Goal: Information Seeking & Learning: Learn about a topic

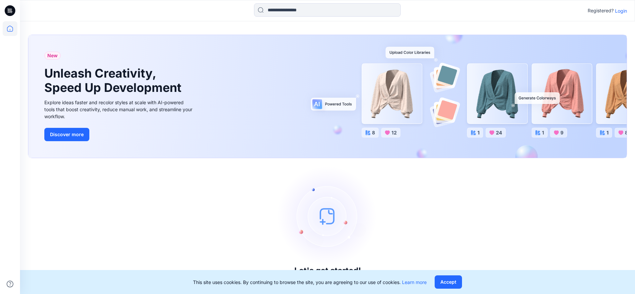
click at [622, 12] on p "Login" at bounding box center [621, 10] width 12 height 7
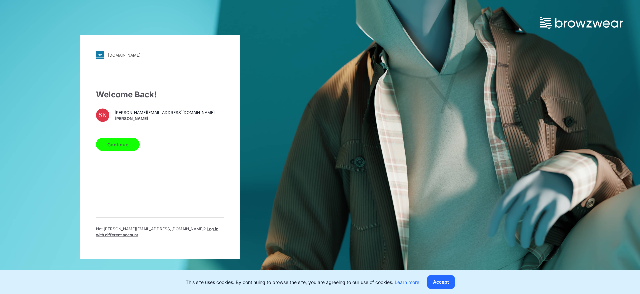
click at [111, 145] on button "Continue" at bounding box center [118, 144] width 44 height 13
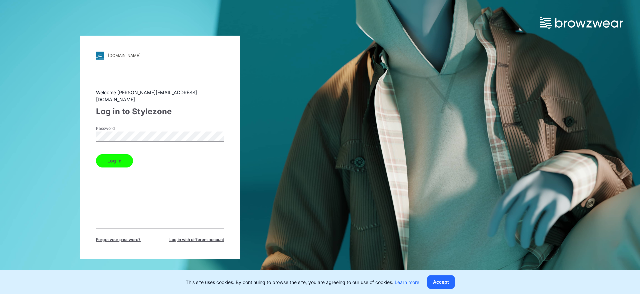
click at [124, 156] on button "Log in" at bounding box center [114, 160] width 37 height 13
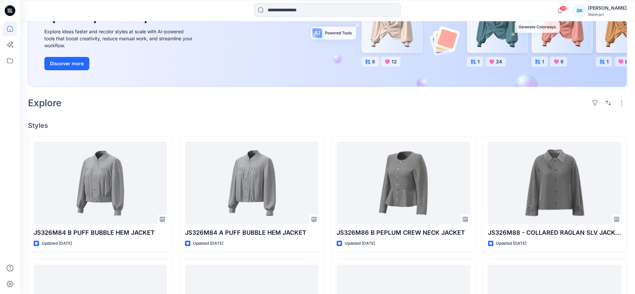
scroll to position [103, 0]
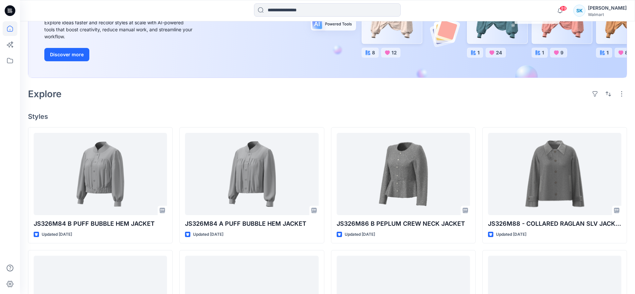
click at [182, 100] on div "Explore" at bounding box center [327, 94] width 599 height 16
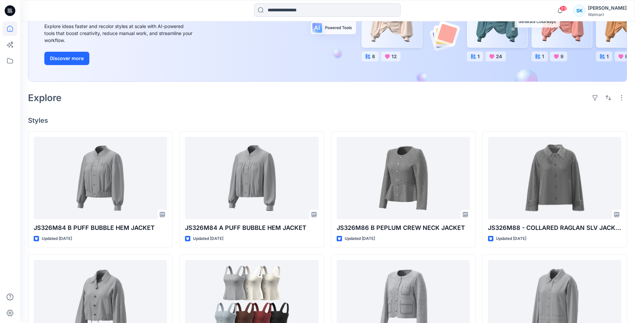
scroll to position [88, 0]
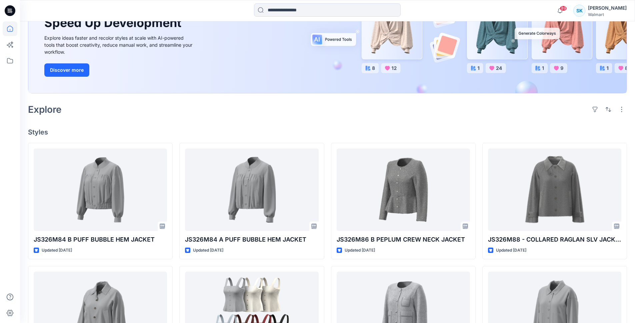
click at [380, 115] on div "Explore" at bounding box center [327, 109] width 599 height 16
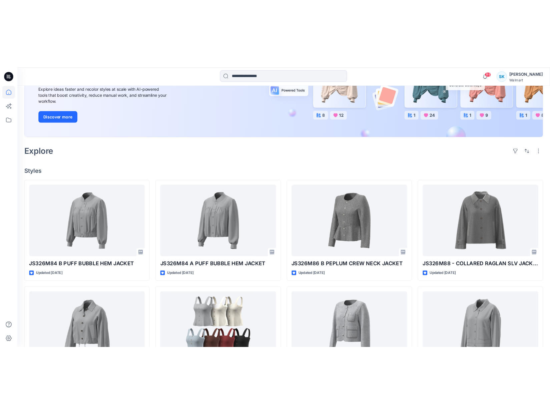
scroll to position [99, 0]
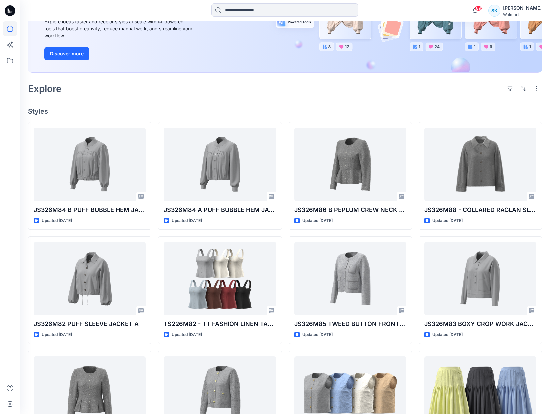
click at [334, 87] on div "Explore" at bounding box center [285, 89] width 514 height 16
click at [281, 110] on h4 "Styles" at bounding box center [285, 111] width 514 height 8
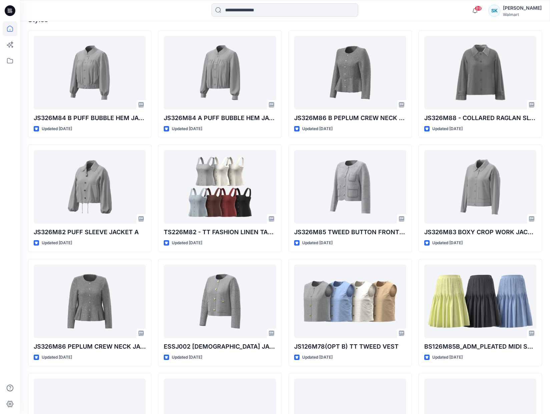
scroll to position [278, 0]
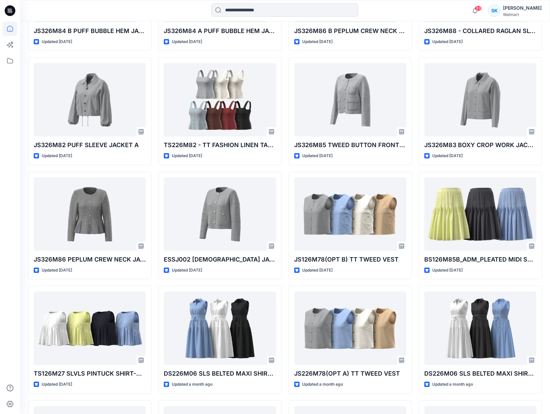
click at [284, 119] on div "JS326M84 B PUFF BUBBLE HEM JACKET Updated 3 days ago JS326M82 PUFF SLEEVE JACKE…" at bounding box center [285, 282] width 514 height 678
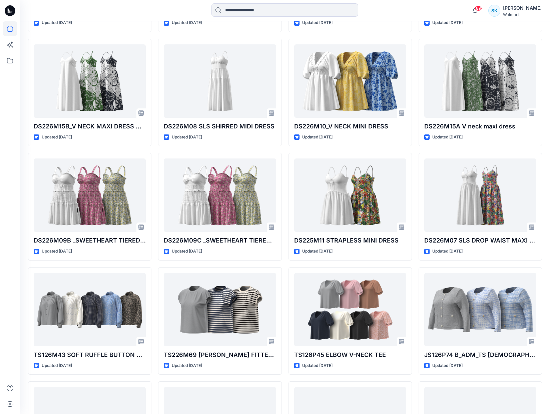
scroll to position [867, 0]
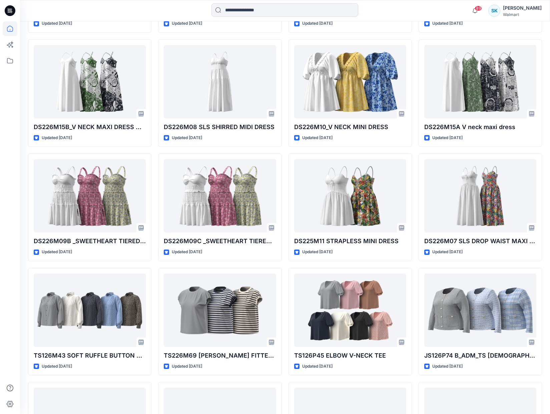
click at [284, 119] on div "JS326M84 B PUFF BUBBLE HEM JACKET Updated 3 days ago JS326M82 PUFF SLEEVE JACKE…" at bounding box center [285, 35] width 514 height 1363
click at [415, 139] on div "JS326M84 B PUFF BUBBLE HEM JACKET Updated 3 days ago JS326M82 PUFF SLEEVE JACKE…" at bounding box center [285, 35] width 514 height 1363
click at [414, 80] on div "JS326M84 B PUFF BUBBLE HEM JACKET Updated 3 days ago JS326M82 PUFF SLEEVE JACKE…" at bounding box center [285, 35] width 514 height 1363
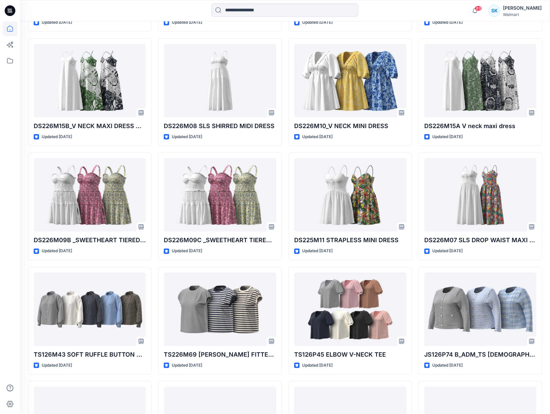
scroll to position [868, 0]
click at [414, 79] on div "JS326M84 B PUFF BUBBLE HEM JACKET Updated 3 days ago JS326M82 PUFF SLEEVE JACKE…" at bounding box center [285, 34] width 514 height 1363
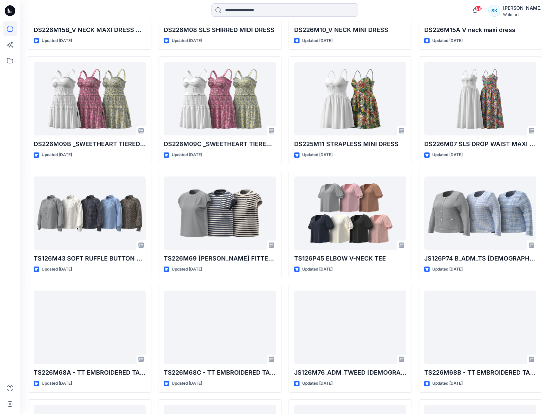
scroll to position [965, 0]
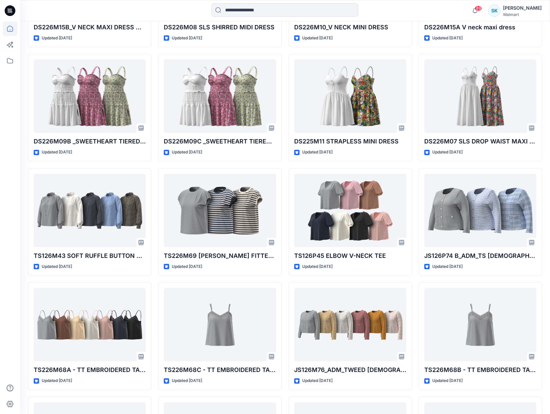
scroll to position [967, 0]
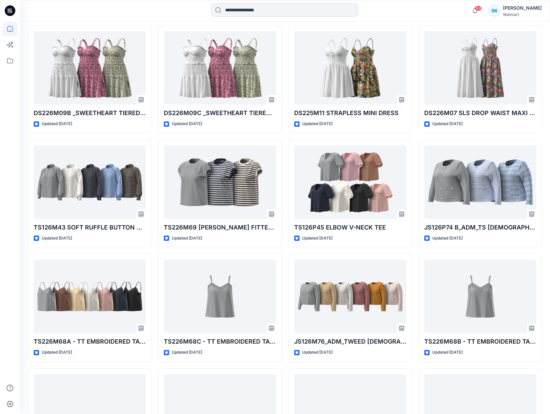
scroll to position [994, 0]
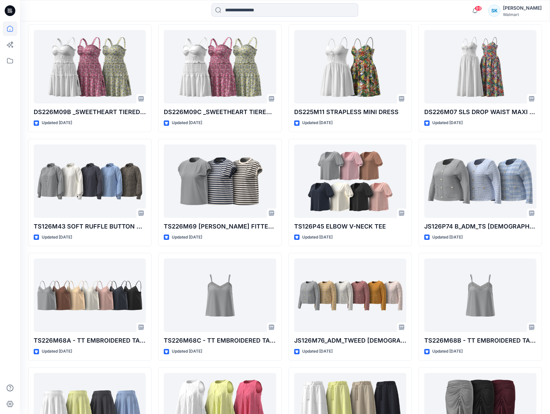
scroll to position [996, 0]
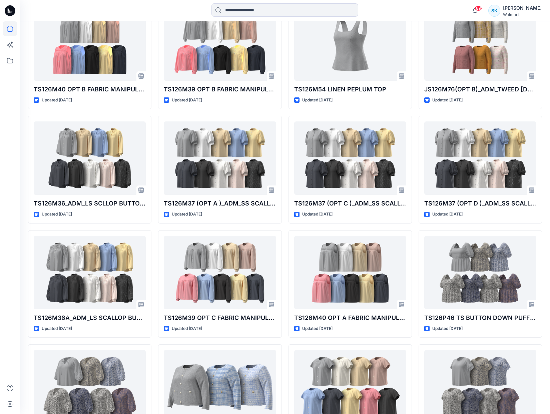
scroll to position [1934, 0]
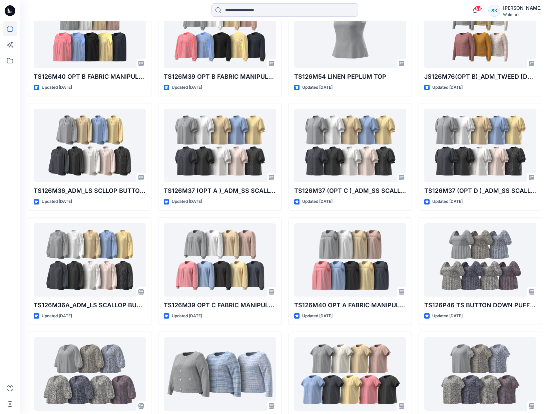
scroll to position [1945, 0]
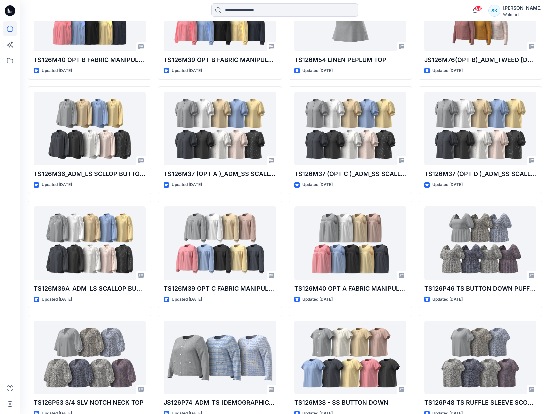
scroll to position [1962, 0]
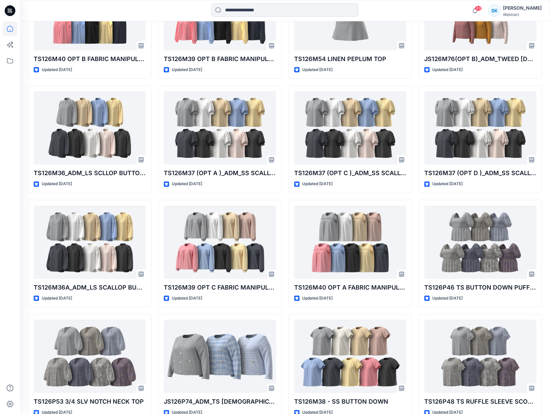
scroll to position [1962, 0]
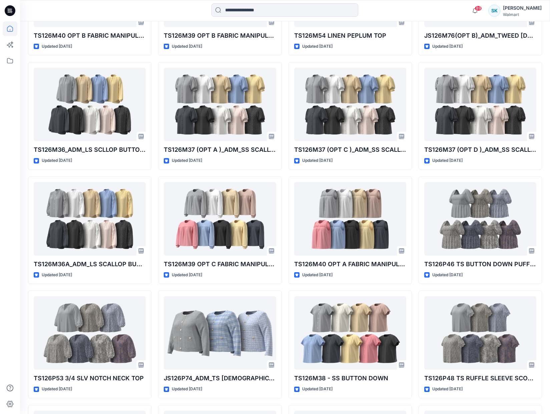
scroll to position [1985, 0]
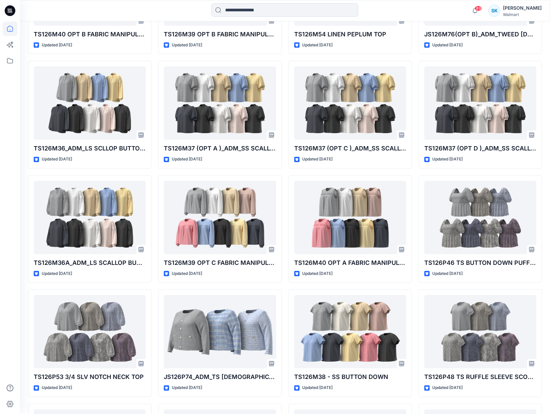
scroll to position [1987, 0]
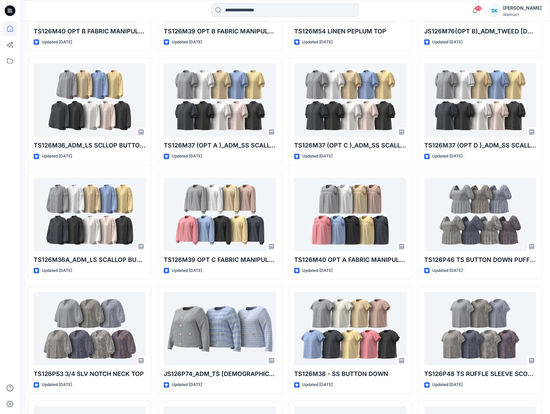
scroll to position [1989, 0]
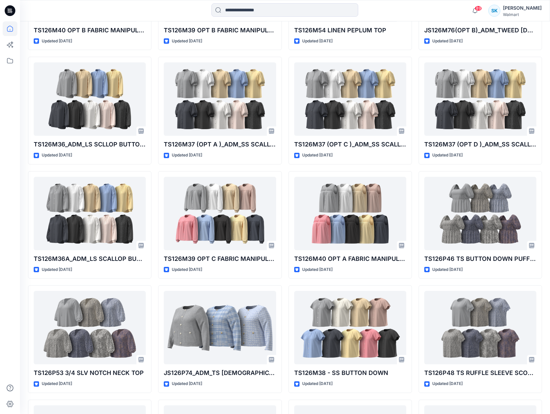
scroll to position [1991, 0]
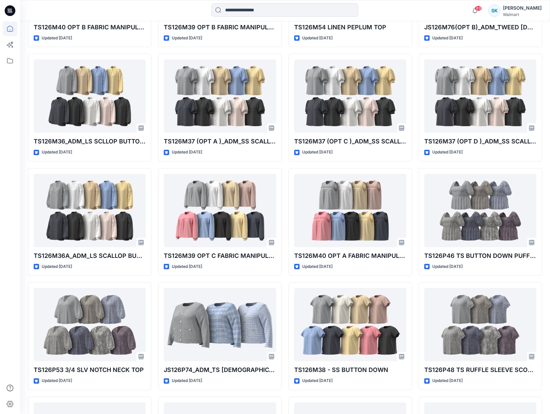
scroll to position [1993, 0]
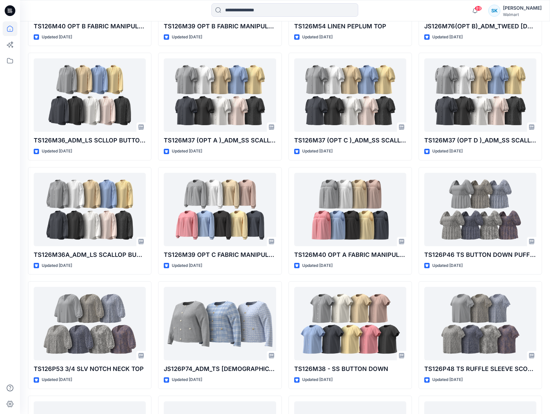
scroll to position [1995, 0]
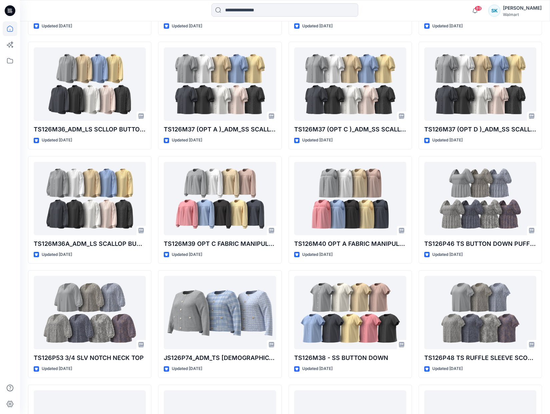
scroll to position [2005, 0]
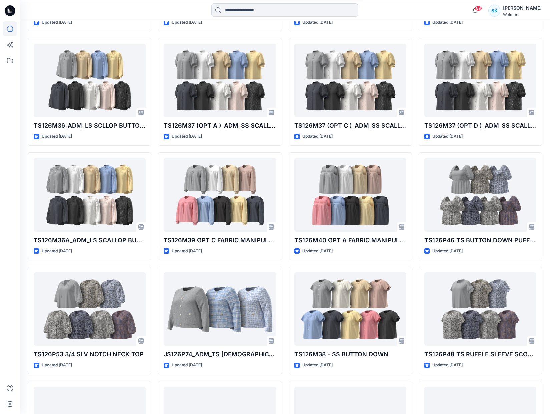
scroll to position [2009, 0]
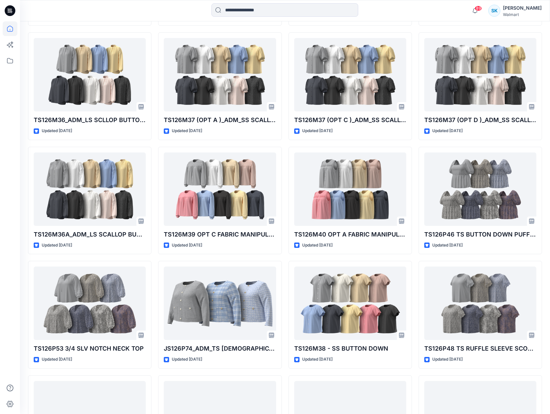
scroll to position [2015, 0]
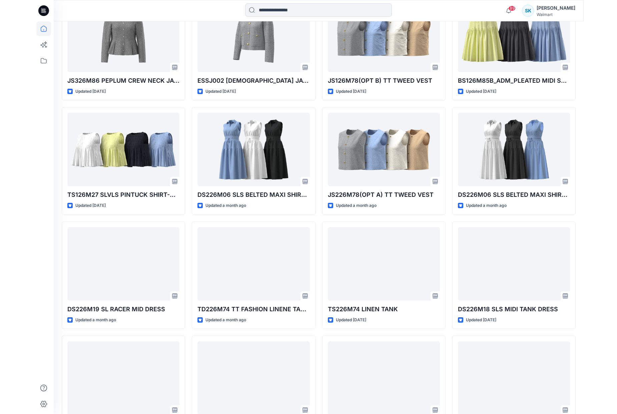
scroll to position [0, 0]
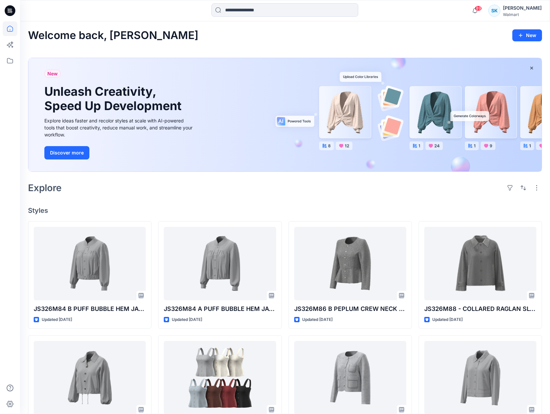
click at [484, 38] on div "Welcome back, Sarah New" at bounding box center [285, 35] width 514 height 12
click at [15, 63] on icon at bounding box center [10, 60] width 15 height 15
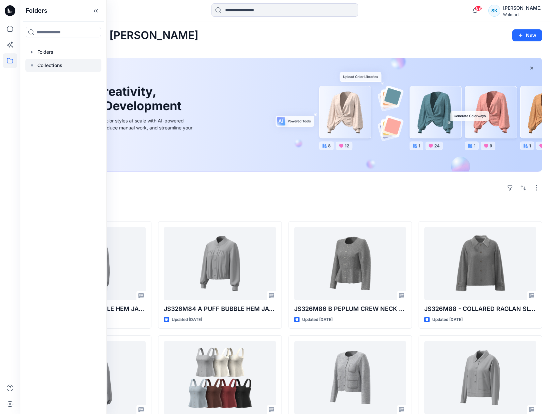
click at [50, 63] on p "Collections" at bounding box center [49, 65] width 25 height 8
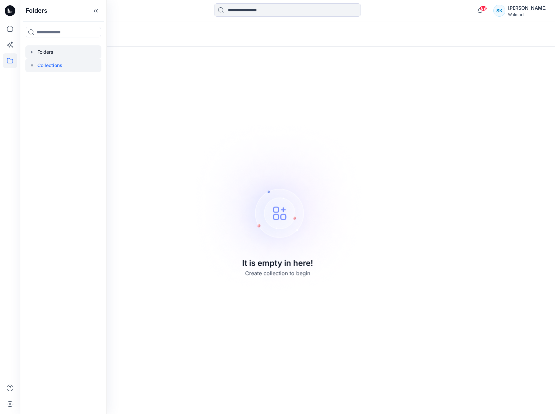
click at [44, 48] on div at bounding box center [63, 51] width 76 height 13
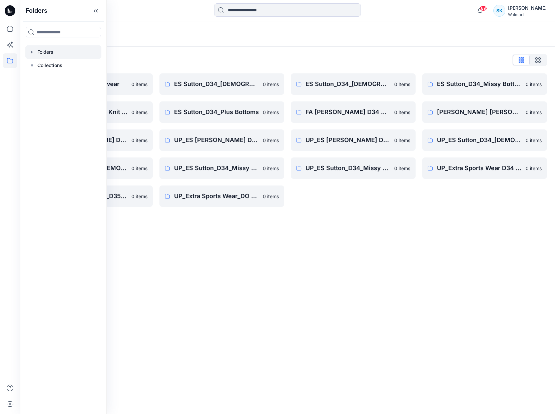
click at [484, 245] on div "Folders Folders List ES Sutton_D29_Sleepwear 0 items ES Sutton_D34_Missy Knit T…" at bounding box center [287, 217] width 535 height 392
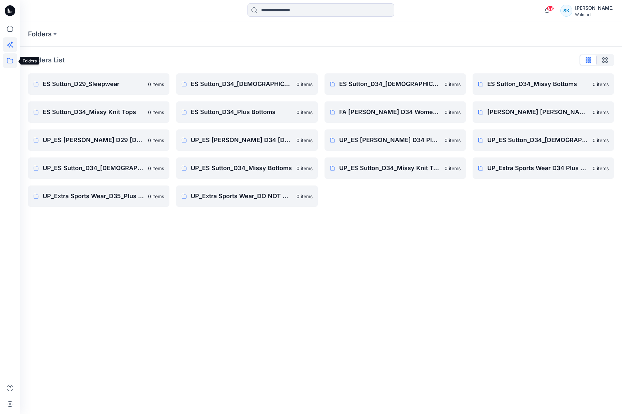
drag, startPoint x: 8, startPoint y: 64, endPoint x: 10, endPoint y: 51, distance: 13.1
click at [8, 64] on icon at bounding box center [10, 60] width 15 height 15
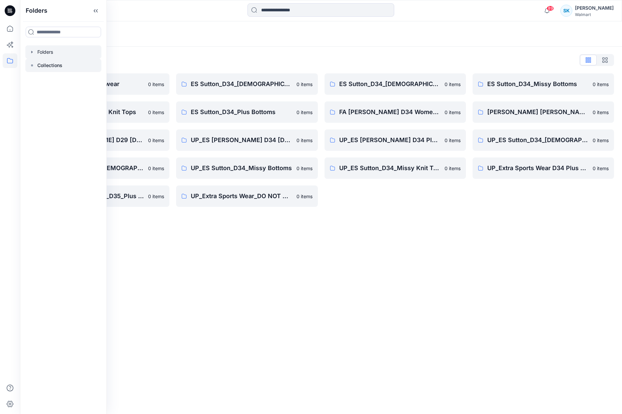
click at [47, 64] on p "Collections" at bounding box center [49, 65] width 25 height 8
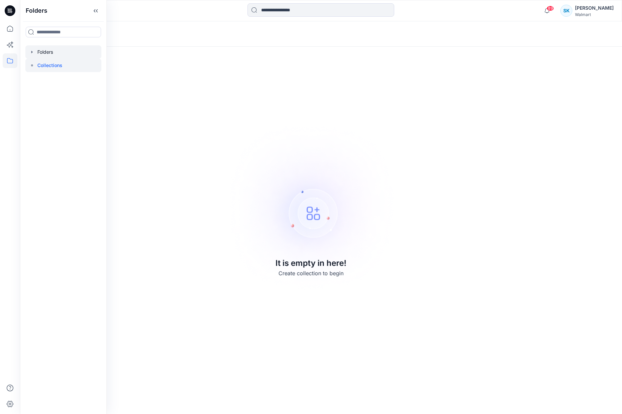
click at [42, 52] on div at bounding box center [63, 51] width 76 height 13
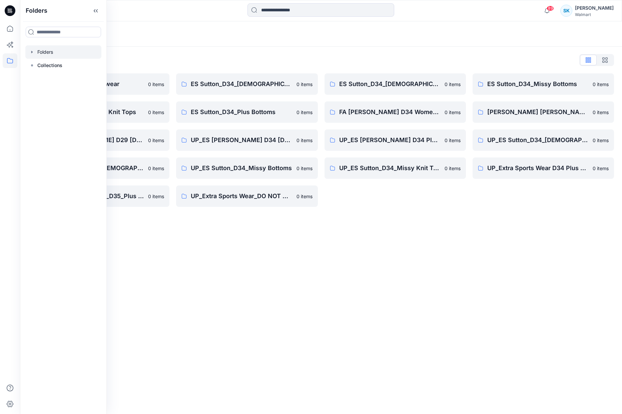
click at [197, 48] on div "Folders List ES Sutton_D29_Sleepwear 0 items ES Sutton_D34_Missy Knit Tops 0 it…" at bounding box center [321, 131] width 602 height 168
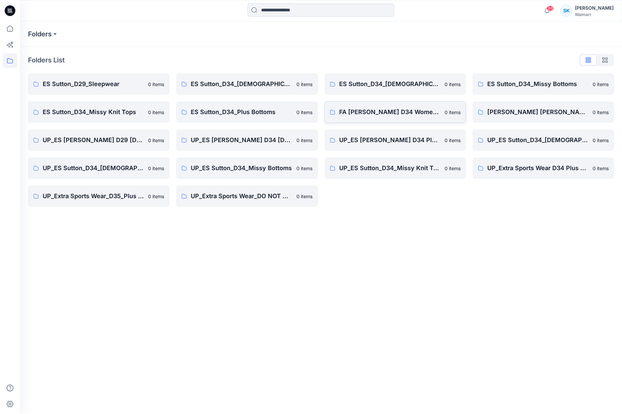
click at [439, 105] on link "FA ES Sutton D34 Women's Wovens 0 items" at bounding box center [394, 111] width 141 height 21
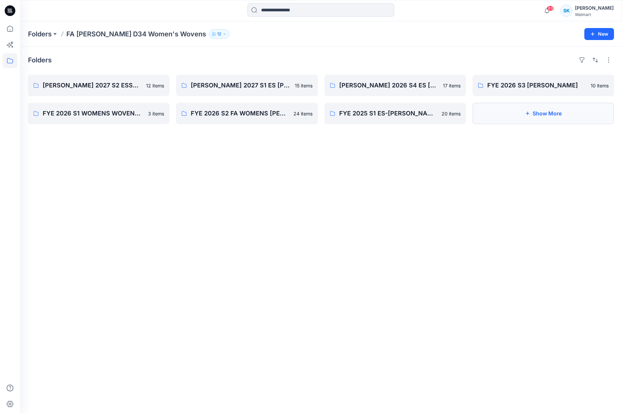
click at [538, 118] on button "Show More" at bounding box center [542, 113] width 141 height 21
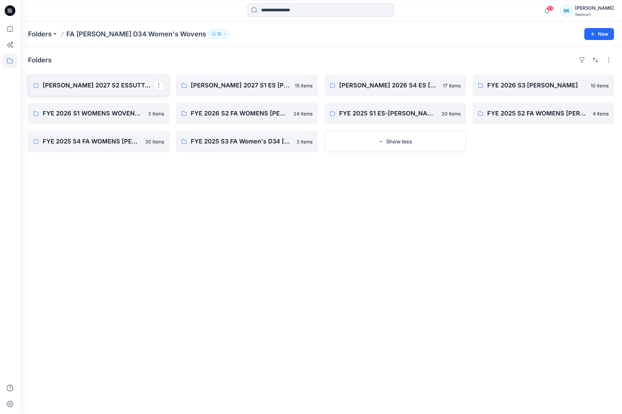
click at [90, 89] on p "[PERSON_NAME] 2027 S2 ESSUTTON MISSY WOVENS" at bounding box center [98, 85] width 111 height 9
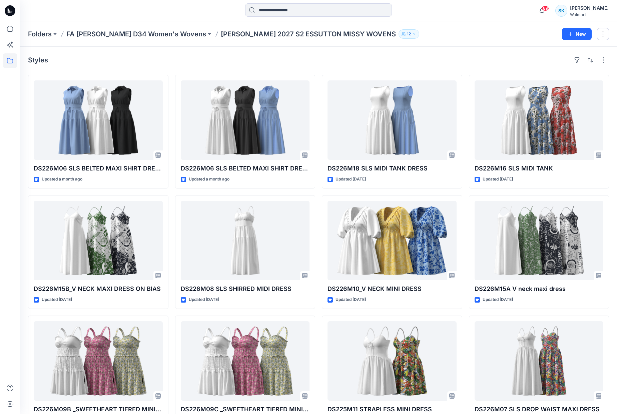
click at [199, 58] on div "Styles" at bounding box center [318, 60] width 581 height 11
click at [318, 60] on div "Styles" at bounding box center [318, 60] width 581 height 11
click at [317, 61] on div "Styles" at bounding box center [318, 60] width 581 height 11
click at [317, 62] on div "Styles" at bounding box center [318, 60] width 581 height 11
click at [317, 63] on div "Styles" at bounding box center [318, 60] width 581 height 11
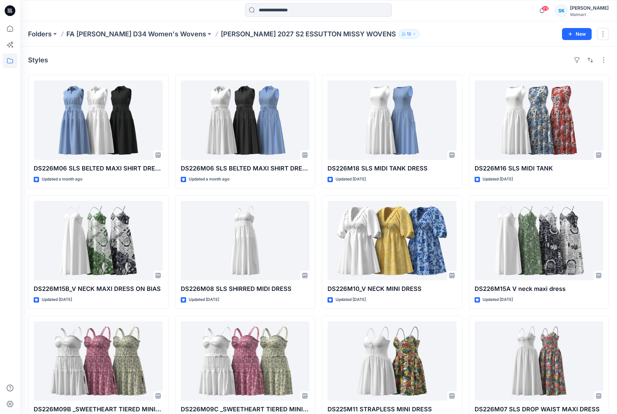
click at [316, 62] on div "Styles" at bounding box center [318, 60] width 581 height 11
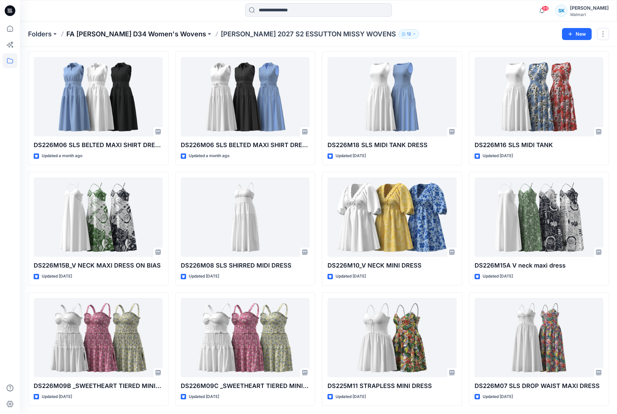
click at [110, 37] on p "FA [PERSON_NAME] D34 Women's Wovens" at bounding box center [136, 33] width 140 height 9
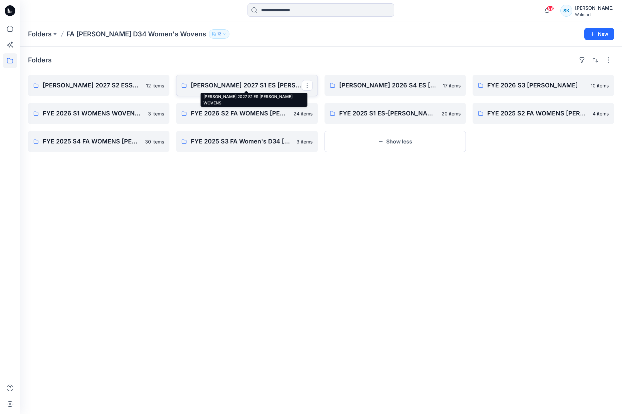
click at [259, 87] on p "[PERSON_NAME] 2027 S1 ES [PERSON_NAME] WOVENS" at bounding box center [246, 85] width 111 height 9
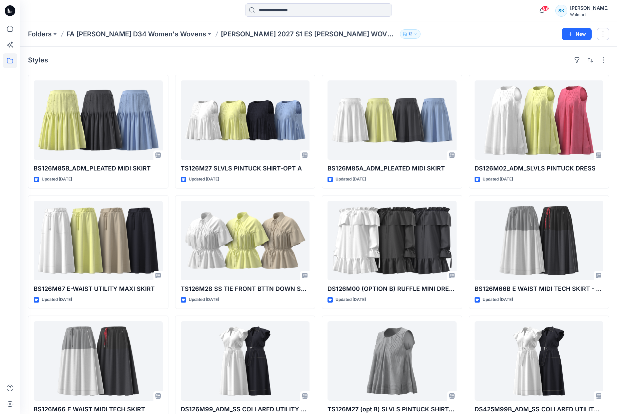
click at [315, 72] on div "Styles BS126M85B_ADM_PLEATED MIDI SKIRT Updated 24 days ago BS126M67 E-WAIST UT…" at bounding box center [318, 254] width 597 height 414
click at [169, 36] on p "FA [PERSON_NAME] D34 Women's Wovens" at bounding box center [136, 33] width 140 height 9
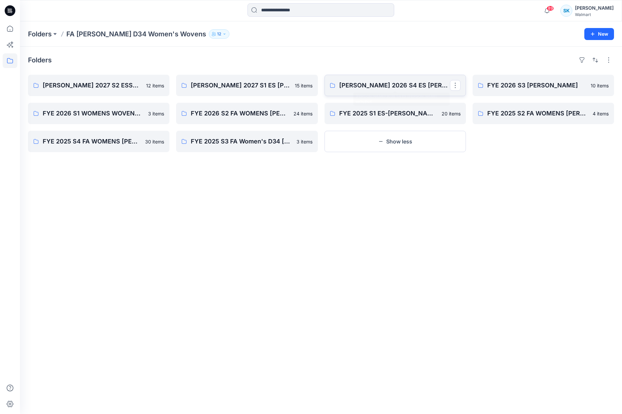
click at [383, 82] on p "[PERSON_NAME] 2026 S4 ES [PERSON_NAME] WOVENS" at bounding box center [394, 85] width 111 height 9
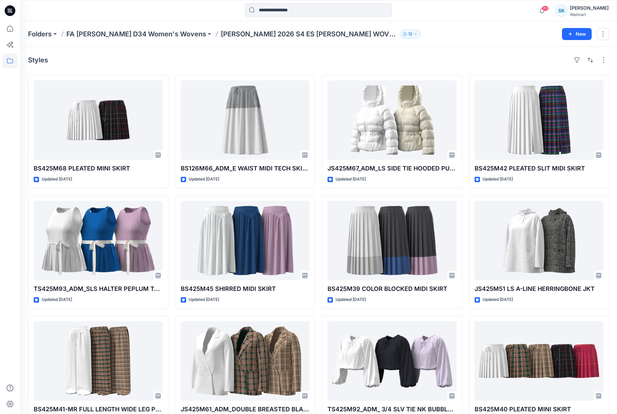
click at [318, 72] on div "Styles BS425M68 PLEATED MINI SKIRT Updated [DATE] TS425M93_ADM_SLS HALTER PEPLU…" at bounding box center [318, 254] width 597 height 414
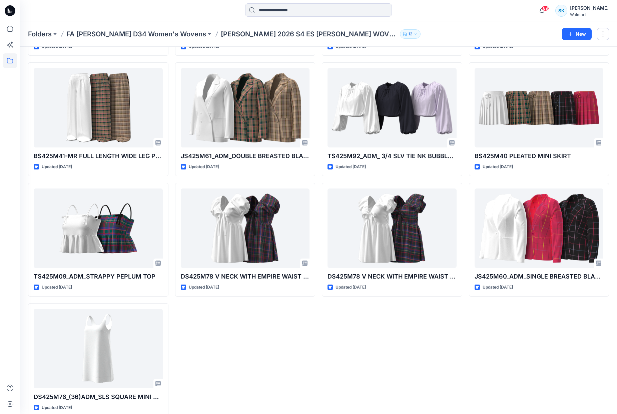
scroll to position [255, 0]
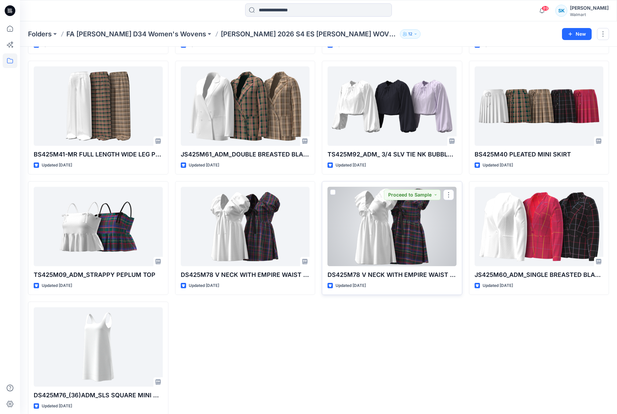
click at [388, 214] on div at bounding box center [391, 226] width 129 height 79
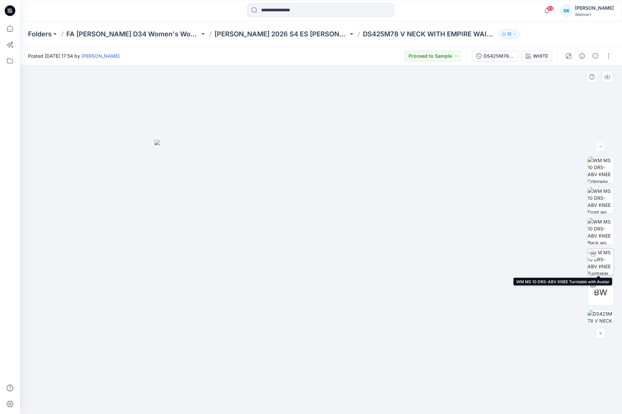
click at [601, 260] on img at bounding box center [600, 262] width 26 height 26
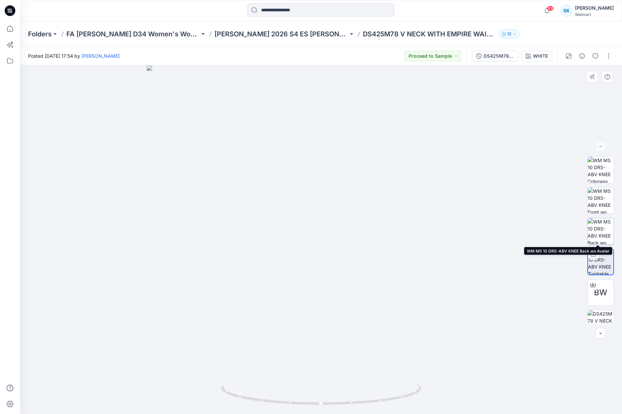
click at [602, 232] on img at bounding box center [600, 231] width 26 height 26
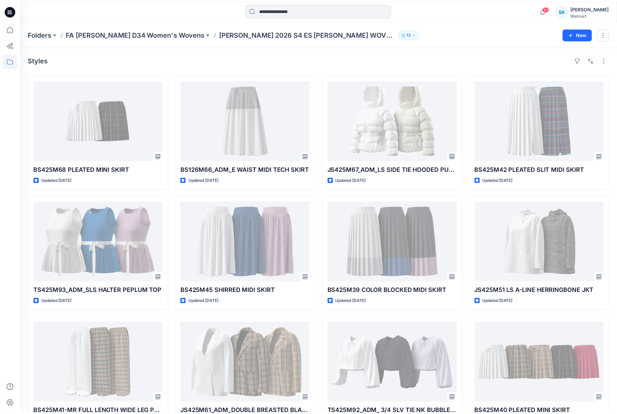
scroll to position [255, 0]
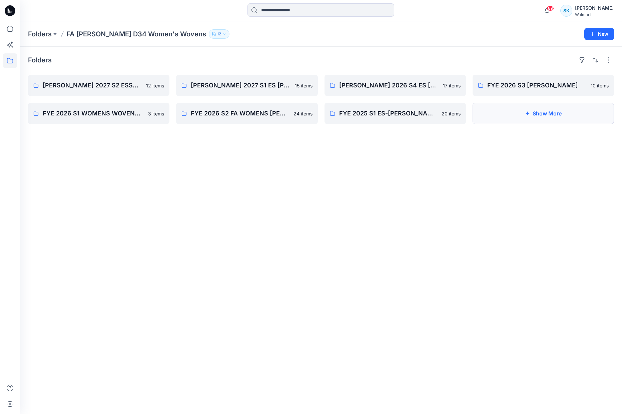
click at [522, 117] on button "Show More" at bounding box center [542, 113] width 141 height 21
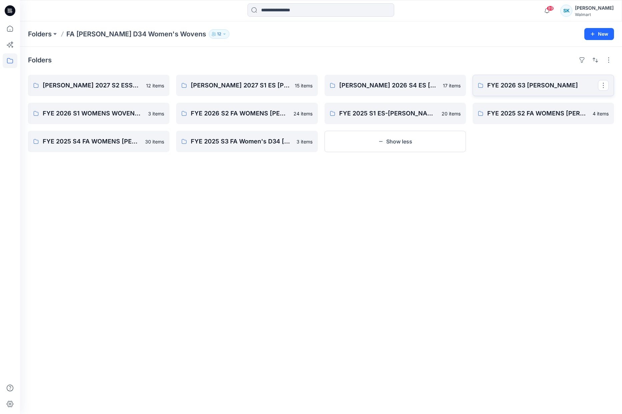
click at [519, 89] on p "FYE 2026 S3 ES SUTTON" at bounding box center [542, 85] width 111 height 9
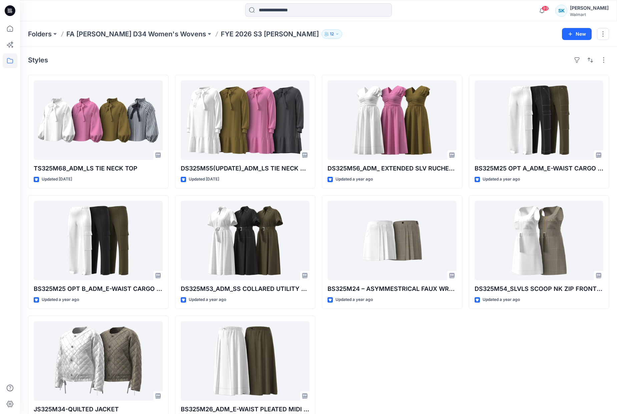
click at [322, 66] on div "Styles TS325M68_ADM_LS TIE NECK TOP Updated 10 months ago BS325M25 OPT B_ADM_E-…" at bounding box center [318, 242] width 597 height 390
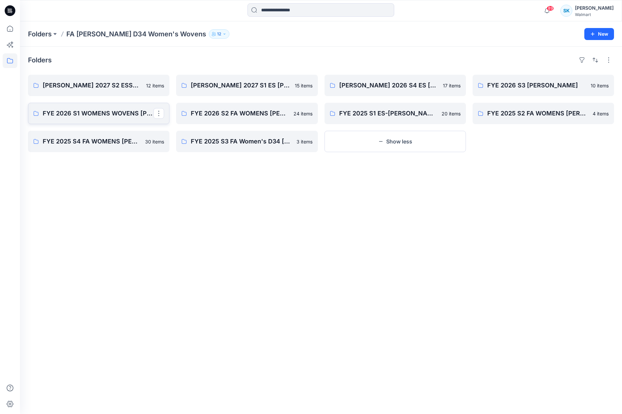
click at [123, 110] on p "FYE 2026 S1 WOMENS WOVENS ES SUTTON" at bounding box center [98, 113] width 111 height 9
click at [272, 113] on p "FYE 2026 S2 FA WOMENS ES SUTTON" at bounding box center [246, 113] width 111 height 9
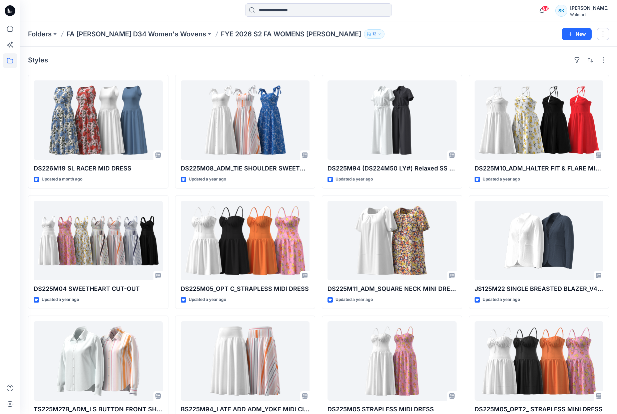
click at [316, 70] on div "Styles DS226M19 SL RACER MID DRESS Updated a month ago DS225M04 SWEETHEART CUT-…" at bounding box center [318, 254] width 597 height 414
click at [317, 71] on div "Styles DS226M19 SL RACER MID DRESS Updated a month ago DS225M04 SWEETHEART CUT-…" at bounding box center [318, 254] width 597 height 414
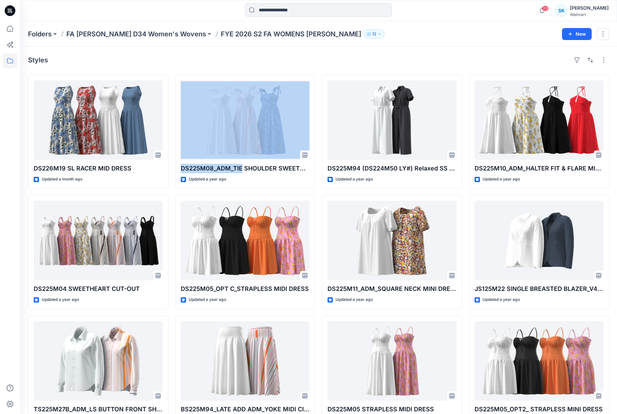
click at [317, 71] on div "Styles DS226M19 SL RACER MID DRESS Updated a month ago DS225M04 SWEETHEART CUT-…" at bounding box center [318, 254] width 597 height 414
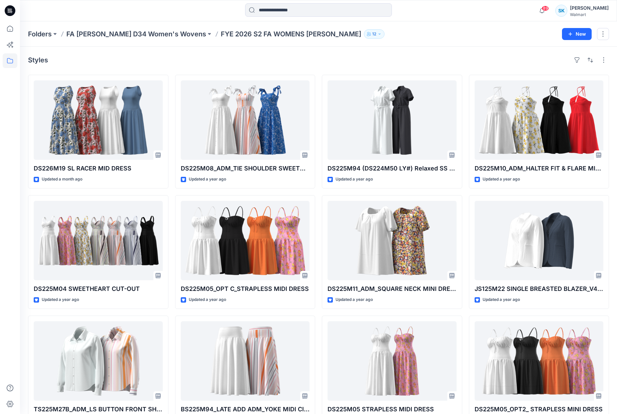
click at [318, 69] on div "Styles DS226M19 SL RACER MID DRESS Updated a month ago DS225M04 SWEETHEART CUT-…" at bounding box center [318, 254] width 597 height 414
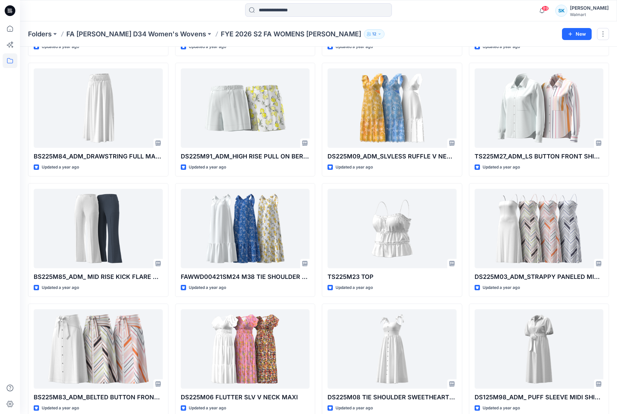
scroll to position [384, 0]
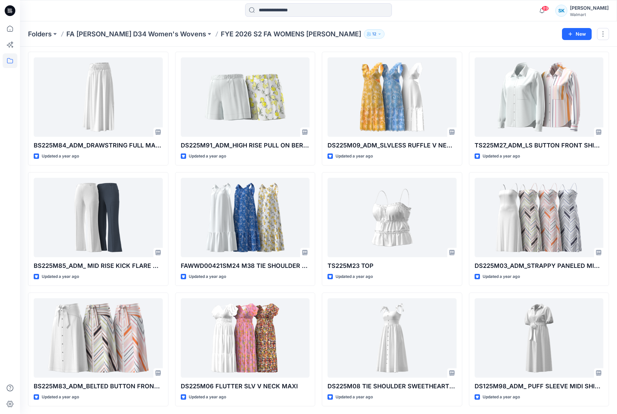
click at [316, 81] on div "DS226M19 SL RACER MID DRESS Updated a month ago DS225M04 SWEETHEART CUT-OUT Upd…" at bounding box center [318, 48] width 581 height 715
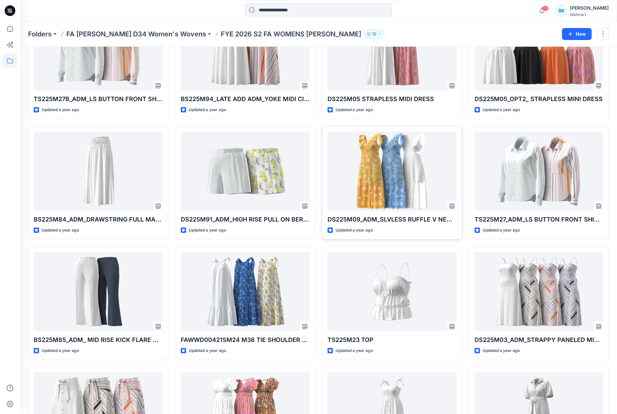
scroll to position [291, 0]
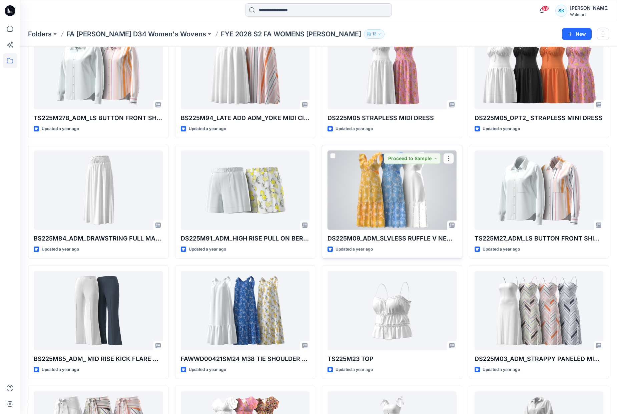
click at [391, 176] on div at bounding box center [391, 189] width 129 height 79
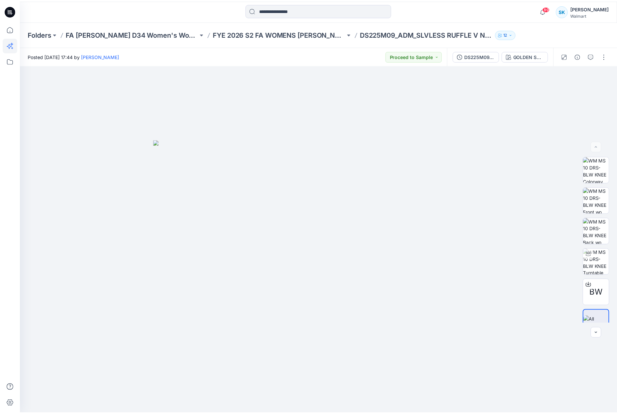
scroll to position [291, 0]
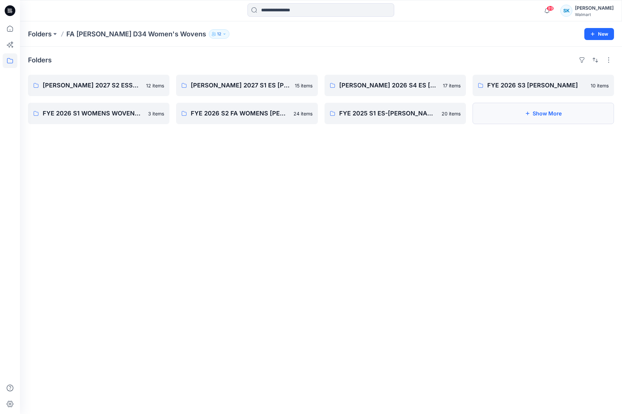
click at [548, 110] on button "Show More" at bounding box center [542, 113] width 141 height 21
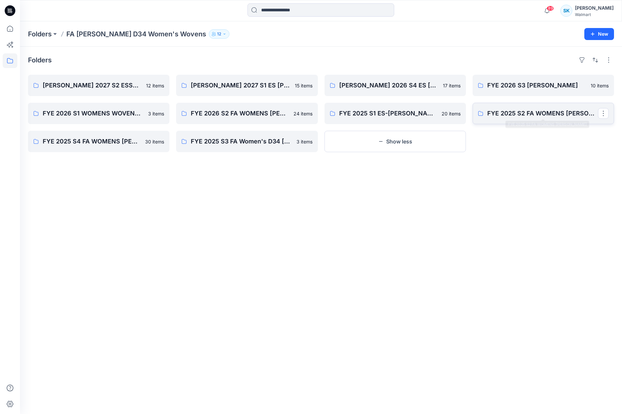
click at [530, 110] on p "FYE 2025 S2 FA WOMENS ES SUTTON" at bounding box center [542, 113] width 111 height 9
click at [136, 139] on p "FYE 2025 S4 FA WOMENS ES SUTTON" at bounding box center [98, 141] width 111 height 9
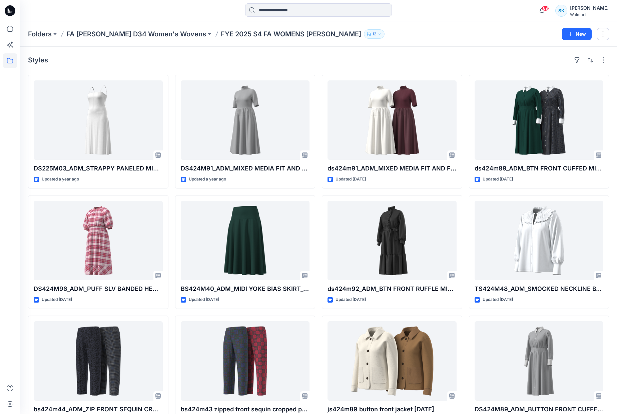
click at [318, 96] on div "DS225M03_ADM_STRAPPY PANELED MIDI DRESS Updated a year ago DS424M96_ADM_PUFF SL…" at bounding box center [318, 252] width 581 height 354
click at [317, 95] on div "DS225M03_ADM_STRAPPY PANELED MIDI DRESS Updated a year ago DS424M96_ADM_PUFF SL…" at bounding box center [318, 252] width 581 height 354
click at [317, 96] on div "DS225M03_ADM_STRAPPY PANELED MIDI DRESS Updated a year ago DS424M96_ADM_PUFF SL…" at bounding box center [318, 252] width 581 height 354
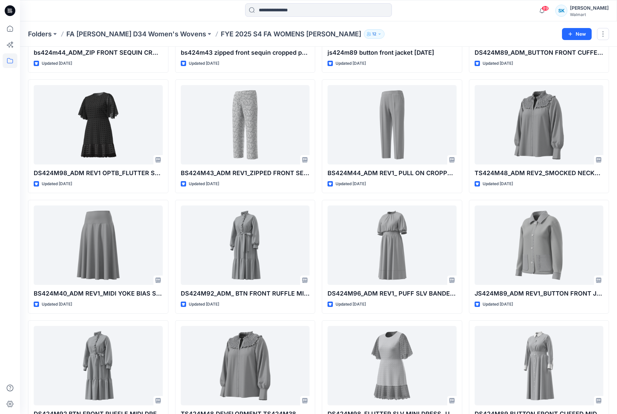
scroll to position [408, 0]
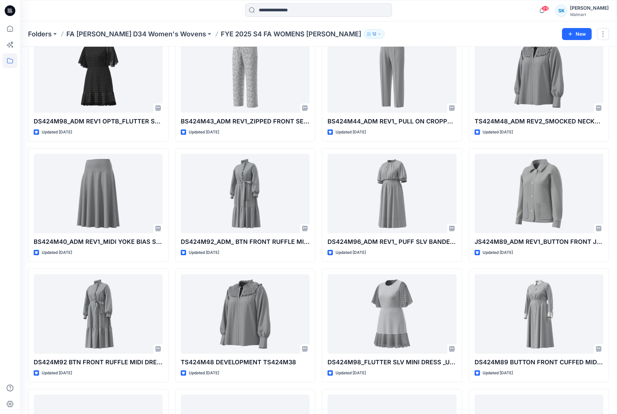
click at [317, 96] on div "DS225M03_ADM_STRAPPY PANELED MIDI DRESS Updated a year ago DS424M96_ADM_PUFF SL…" at bounding box center [318, 144] width 581 height 955
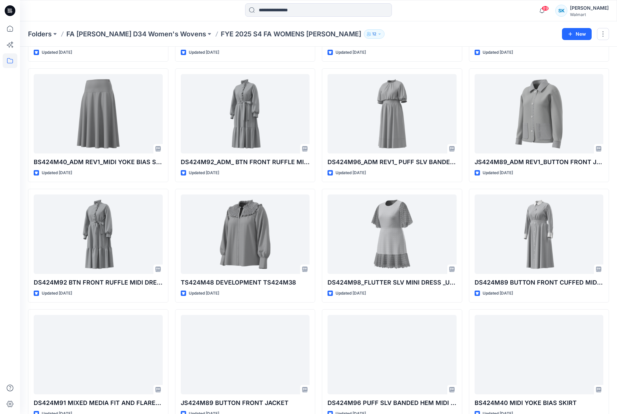
scroll to position [534, 0]
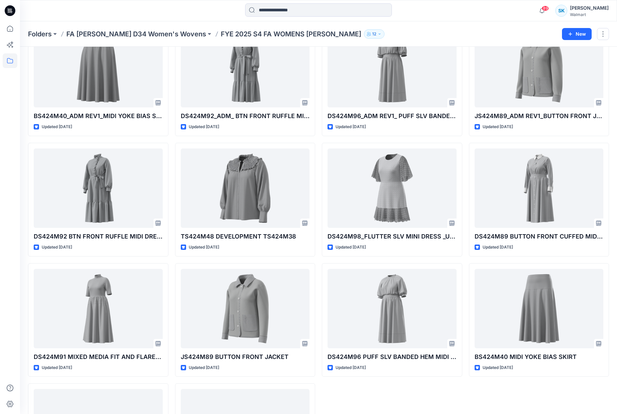
click at [317, 96] on div "DS225M03_ADM_STRAPPY PANELED MIDI DRESS Updated a year ago DS424M96_ADM_PUFF SL…" at bounding box center [318, 18] width 581 height 955
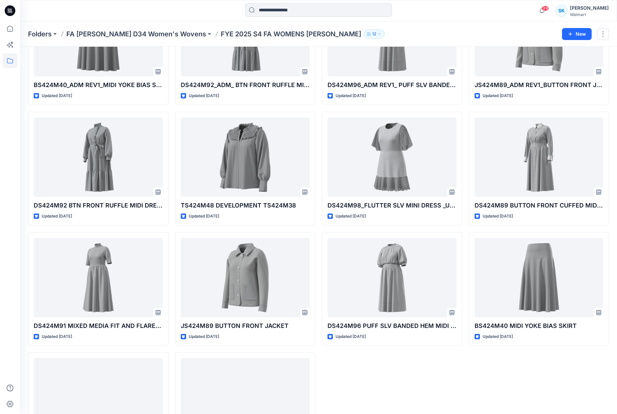
scroll to position [625, 0]
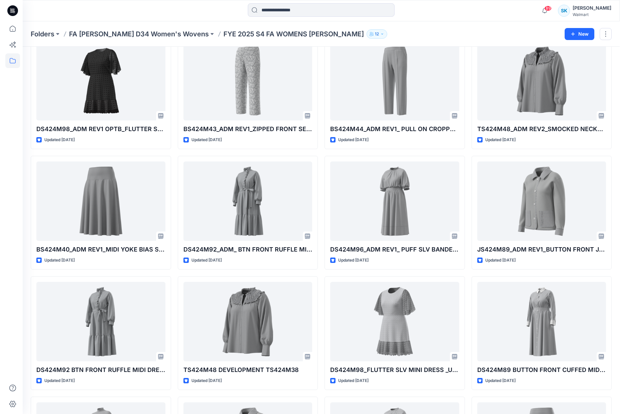
scroll to position [0, 0]
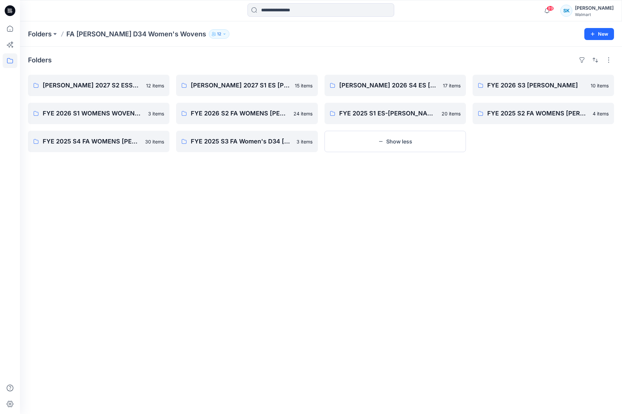
click at [277, 127] on div "FYE FA 2027 S1 ES SUTTON MISSY WOVENS 15 items FYE 2026 S2 FA WOMENS ES SUTTON …" at bounding box center [246, 113] width 141 height 77
click at [273, 138] on p "FYE 2025 S3 FA Women's D34 ES Sutton Wovens Board" at bounding box center [246, 141] width 111 height 9
click at [400, 142] on button "Show less" at bounding box center [394, 141] width 141 height 21
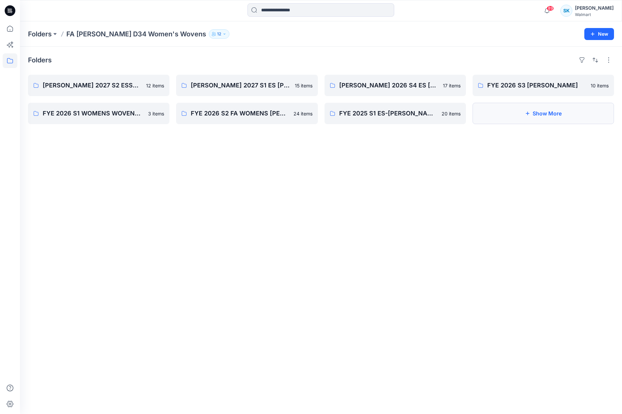
click at [547, 111] on button "Show More" at bounding box center [542, 113] width 141 height 21
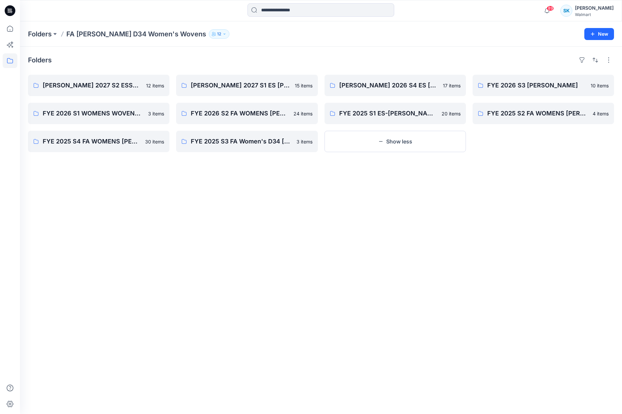
click at [279, 58] on div "Folders" at bounding box center [321, 60] width 586 height 11
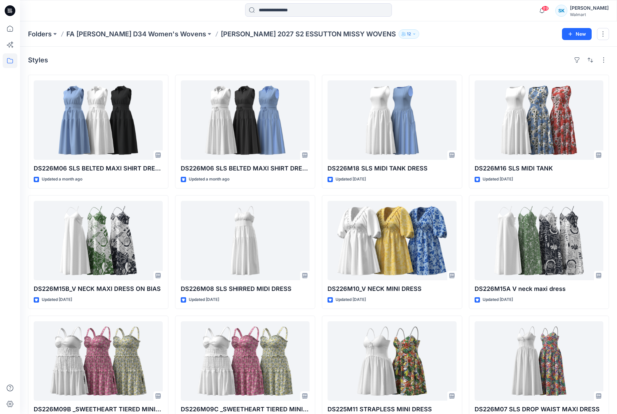
click at [317, 148] on div "DS226M06 SLS BELTED MAXI SHIRT DRESS 08.27 Updated a month ago DS226M15B_V NECK…" at bounding box center [318, 252] width 581 height 354
click at [316, 149] on div "DS226M06 SLS BELTED MAXI SHIRT DRESS 08.27 Updated a month ago DS226M15B_V NECK…" at bounding box center [318, 252] width 581 height 354
click at [316, 150] on div "DS226M06 SLS BELTED MAXI SHIRT DRESS 08.27 Updated a month ago DS226M15B_V NECK…" at bounding box center [318, 252] width 581 height 354
click at [317, 147] on div "DS226M06 SLS BELTED MAXI SHIRT DRESS 08.27 Updated a month ago DS226M15B_V NECK…" at bounding box center [318, 252] width 581 height 354
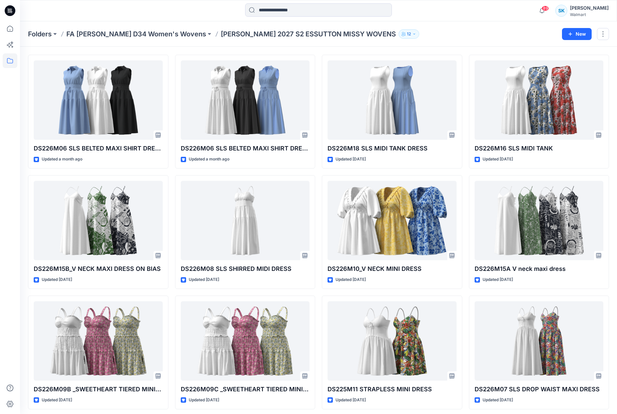
scroll to position [20, 0]
click at [317, 147] on div "DS226M06 SLS BELTED MAXI SHIRT DRESS 08.27 Updated a month ago DS226M15B_V NECK…" at bounding box center [318, 231] width 581 height 354
click at [318, 148] on div "DS226M06 SLS BELTED MAXI SHIRT DRESS 08.27 Updated a month ago DS226M15B_V NECK…" at bounding box center [318, 231] width 581 height 354
click at [318, 147] on div "DS226M06 SLS BELTED MAXI SHIRT DRESS 08.27 Updated a month ago DS226M15B_V NECK…" at bounding box center [318, 231] width 581 height 354
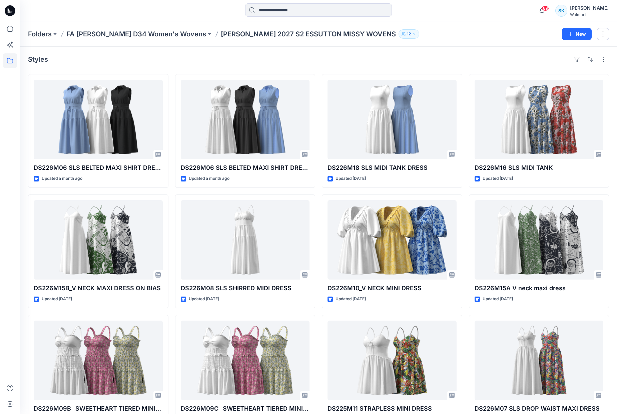
scroll to position [0, 0]
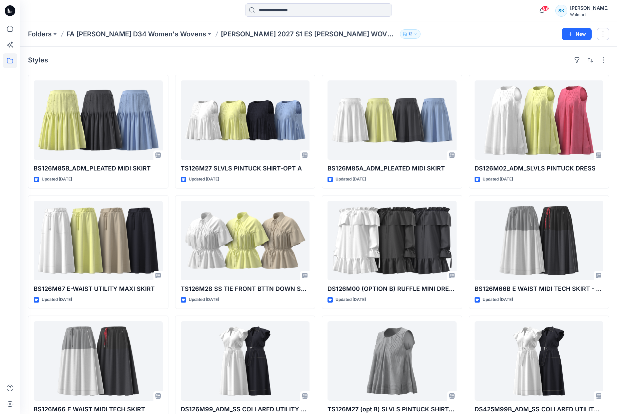
click at [318, 134] on div "BS126M85B_ADM_PLEATED MIDI SKIRT Updated 24 days ago BS126M67 E-WAIST UTILITY M…" at bounding box center [318, 252] width 581 height 354
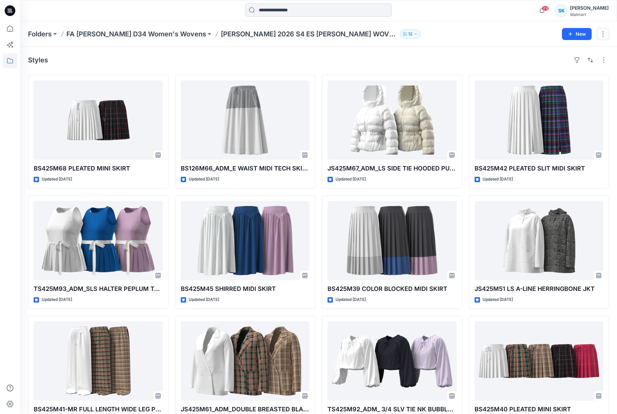
click at [316, 78] on div "BS425M68 PLEATED MINI SKIRT Updated 6 months ago TS425M93_ADM_SLS HALTER PEPLUM…" at bounding box center [318, 252] width 581 height 354
click at [317, 79] on div "BS425M68 PLEATED MINI SKIRT Updated 6 months ago TS425M93_ADM_SLS HALTER PEPLUM…" at bounding box center [318, 252] width 581 height 354
click at [318, 78] on div "BS425M68 PLEATED MINI SKIRT Updated 6 months ago TS425M93_ADM_SLS HALTER PEPLUM…" at bounding box center [318, 252] width 581 height 354
click at [317, 77] on div "BS425M68 PLEATED MINI SKIRT Updated 6 months ago TS425M93_ADM_SLS HALTER PEPLUM…" at bounding box center [318, 252] width 581 height 354
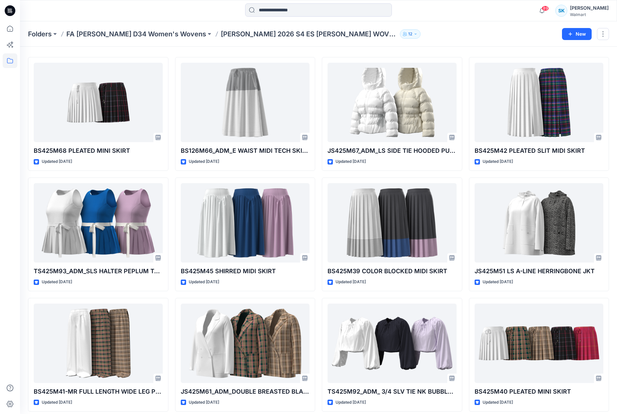
scroll to position [29, 0]
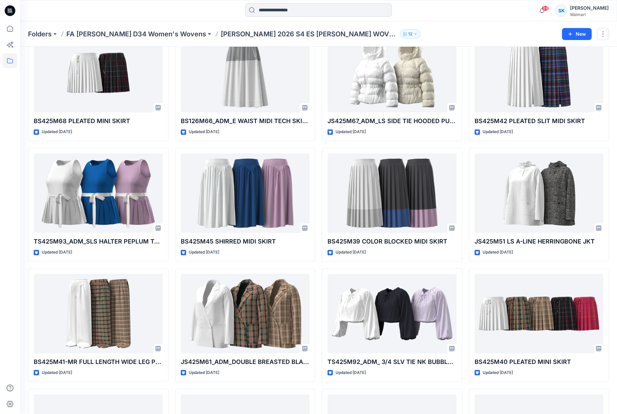
click at [317, 77] on div "BS425M68 PLEATED MINI SKIRT Updated 6 months ago TS425M93_ADM_SLS HALTER PEPLUM…" at bounding box center [318, 324] width 581 height 595
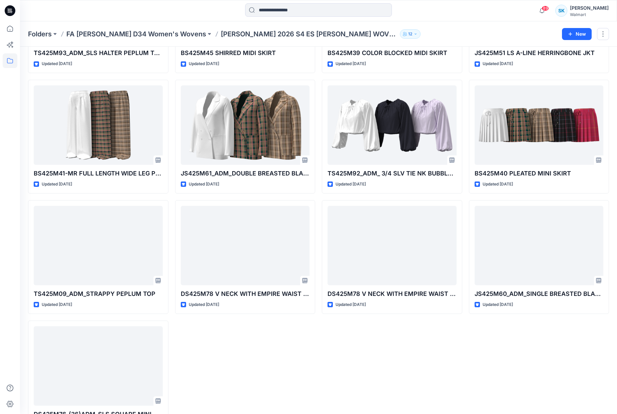
scroll to position [231, 0]
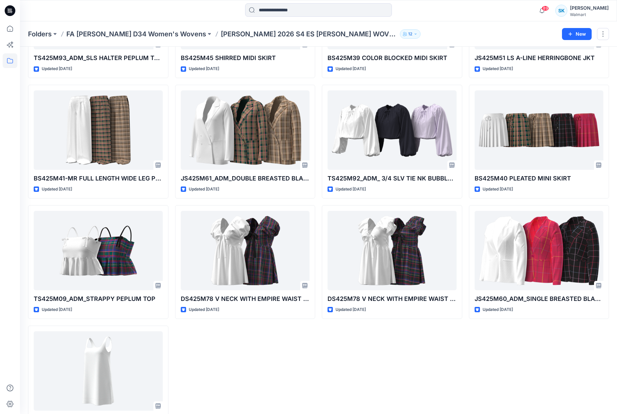
click at [317, 77] on div "BS425M68 PLEATED MINI SKIRT Updated 6 months ago TS425M93_ADM_SLS HALTER PEPLUM…" at bounding box center [318, 141] width 581 height 595
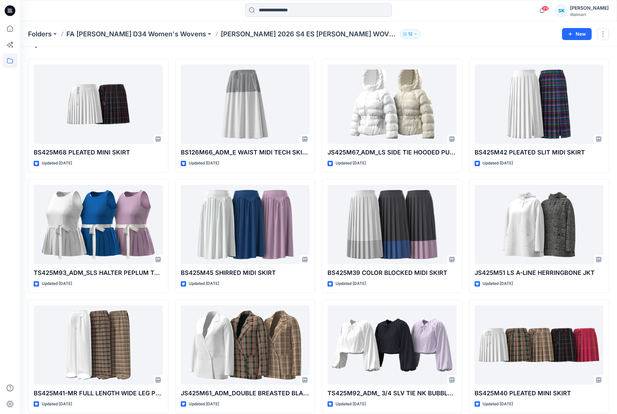
scroll to position [0, 0]
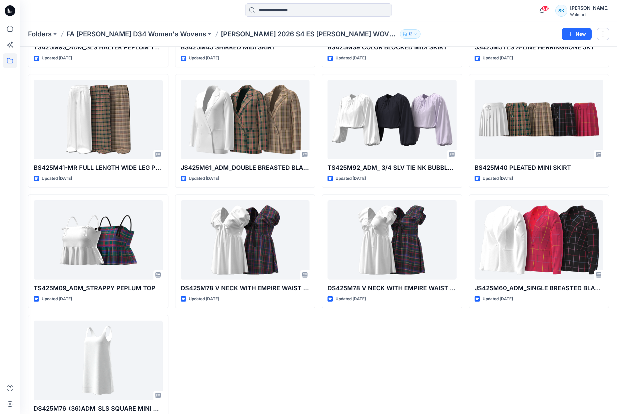
scroll to position [264, 0]
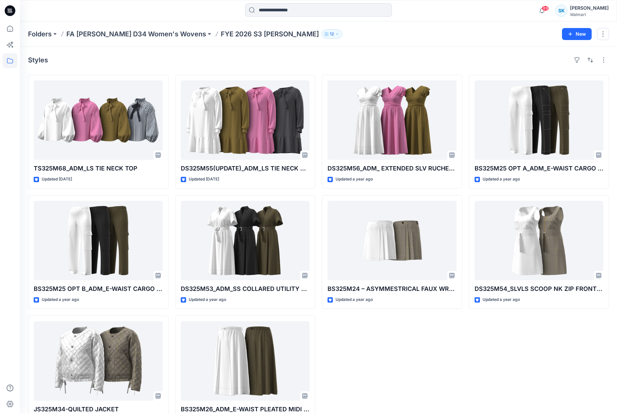
click at [318, 152] on div "TS325M68_ADM_LS TIE NECK TOP Updated 10 months ago BS325M25 OPT B_ADM_E-WAIST C…" at bounding box center [318, 252] width 581 height 354
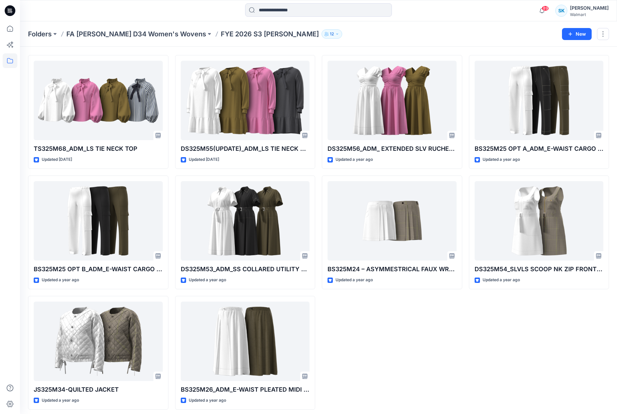
scroll to position [20, 0]
click at [318, 152] on div "TS325M68_ADM_LS TIE NECK TOP Updated 10 months ago BS325M25 OPT B_ADM_E-WAIST C…" at bounding box center [318, 232] width 581 height 354
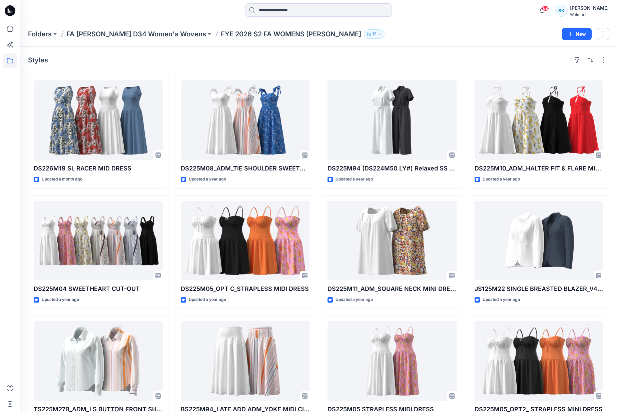
click at [318, 131] on div "DS226M19 SL RACER MID DRESS Updated a month ago DS225M04 SWEETHEART CUT-OUT Upd…" at bounding box center [318, 252] width 581 height 354
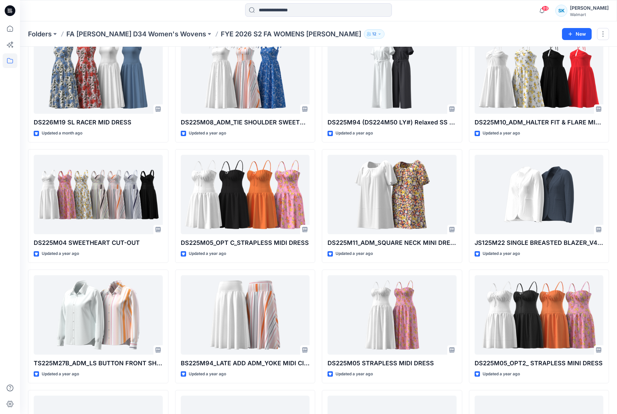
scroll to position [157, 0]
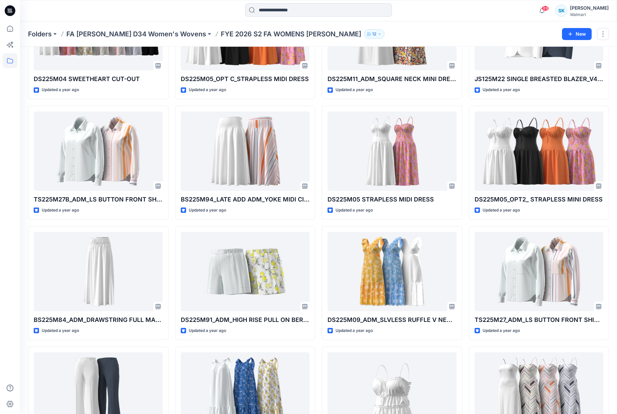
click at [318, 131] on div "DS226M19 SL RACER MID DRESS Updated a month ago DS225M04 SWEETHEART CUT-OUT Upd…" at bounding box center [318, 222] width 581 height 715
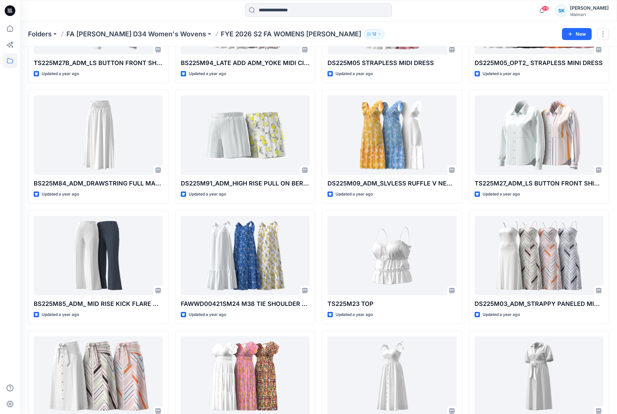
scroll to position [384, 0]
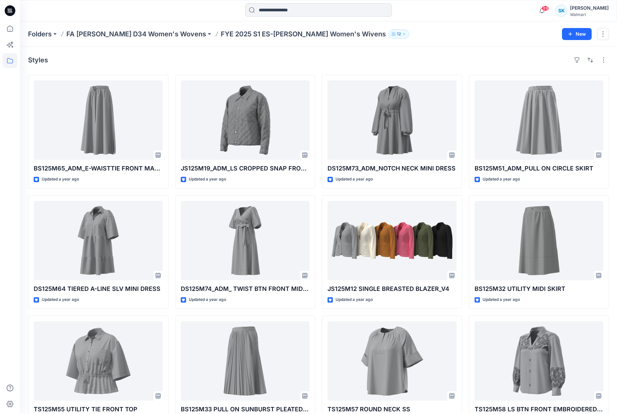
click at [318, 130] on div "BS125M65_ADM_E-WAISTTIE FRONT MAXI SKIRT Updated a year ago DS125M64 TIERED A-L…" at bounding box center [318, 252] width 581 height 354
click at [318, 131] on div "BS125M65_ADM_E-WAISTTIE FRONT MAXI SKIRT Updated a year ago DS125M64 TIERED A-L…" at bounding box center [318, 252] width 581 height 354
click at [317, 130] on div "BS125M65_ADM_E-WAISTTIE FRONT MAXI SKIRT Updated a year ago DS125M64 TIERED A-L…" at bounding box center [318, 252] width 581 height 354
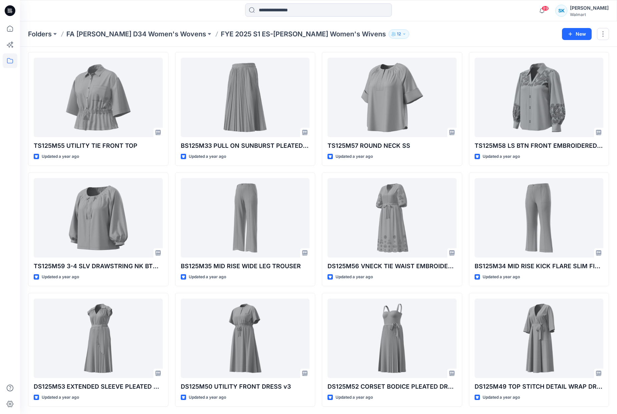
scroll to position [264, 0]
click at [317, 130] on div "BS125M65_ADM_E-WAISTTIE FRONT MAXI SKIRT Updated a year ago DS125M64 TIERED A-L…" at bounding box center [318, 108] width 581 height 595
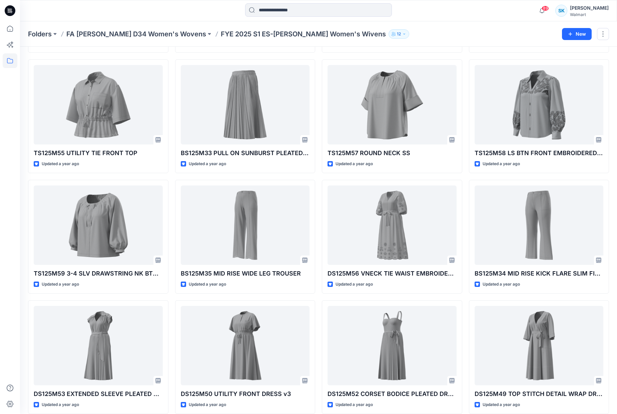
scroll to position [256, 0]
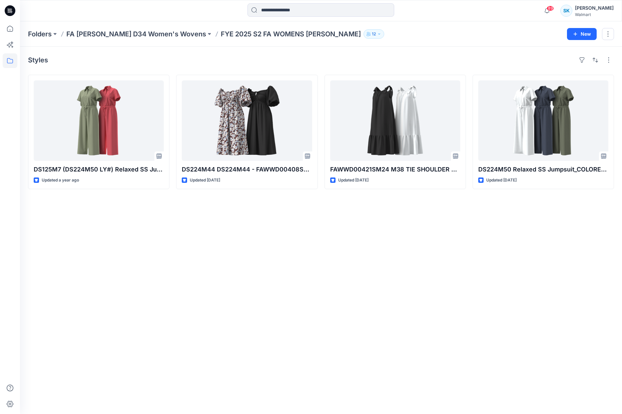
click at [319, 103] on div "DS125M7 (DS224M50 LY#) Relaxed SS Jumpsuit_COLORED [DATE] Updated a year ago DS…" at bounding box center [321, 132] width 586 height 114
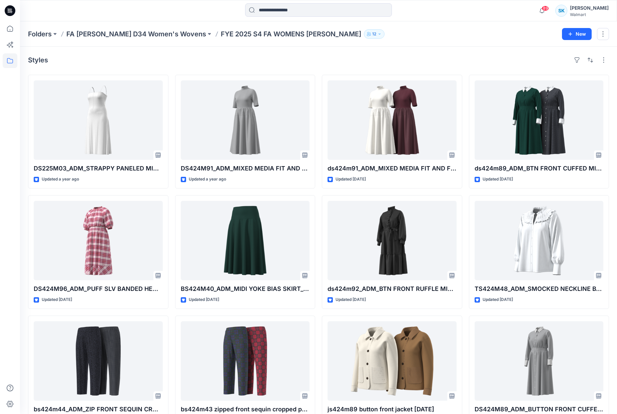
click at [318, 67] on div "Styles DS225M03_ADM_STRAPPY PANELED MIDI DRESS Updated a year ago DS424M96_ADM_…" at bounding box center [318, 254] width 597 height 414
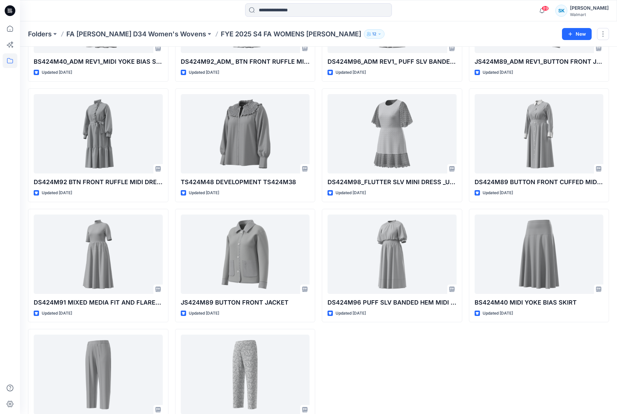
scroll to position [625, 0]
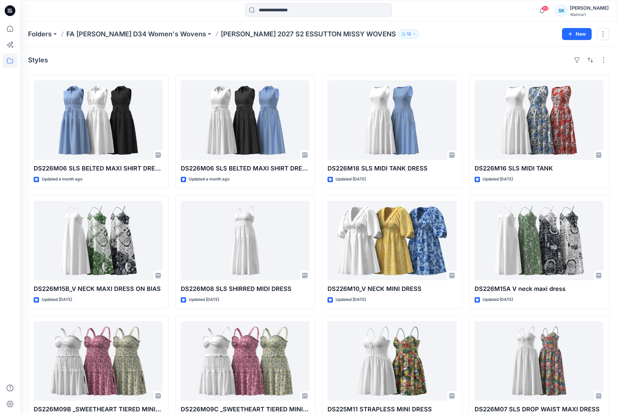
click at [318, 69] on div "Styles DS226M06 SLS BELTED MAXI SHIRT DRESS 08.27 Updated a month ago DS226M15B…" at bounding box center [318, 242] width 597 height 390
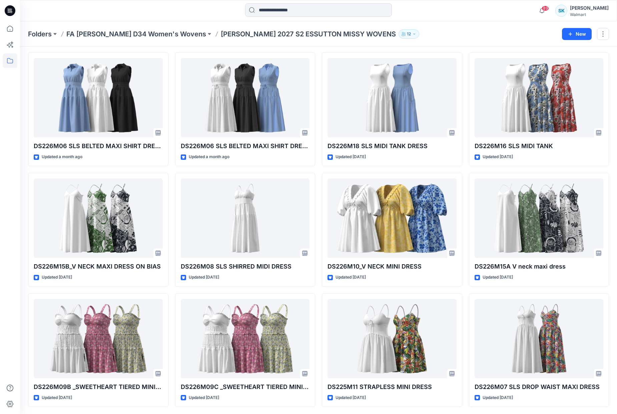
scroll to position [23, 0]
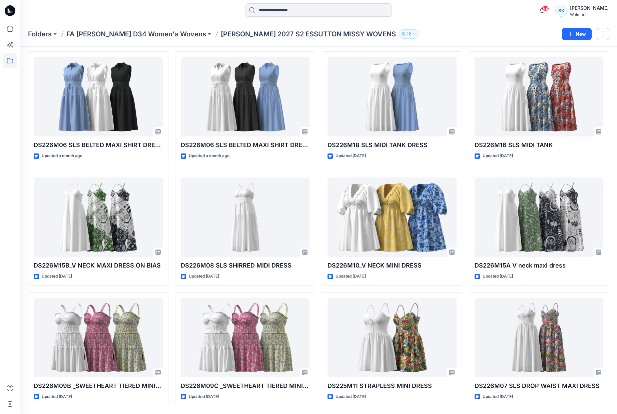
click at [318, 69] on div "DS226M06 SLS BELTED MAXI SHIRT DRESS 08.27 Updated a month ago DS226M15B_V NECK…" at bounding box center [318, 228] width 581 height 354
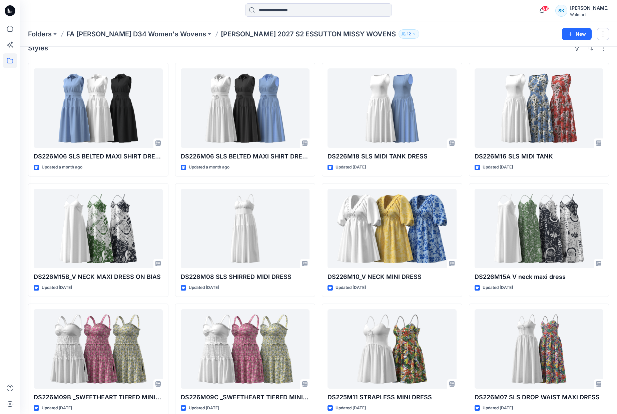
scroll to position [0, 0]
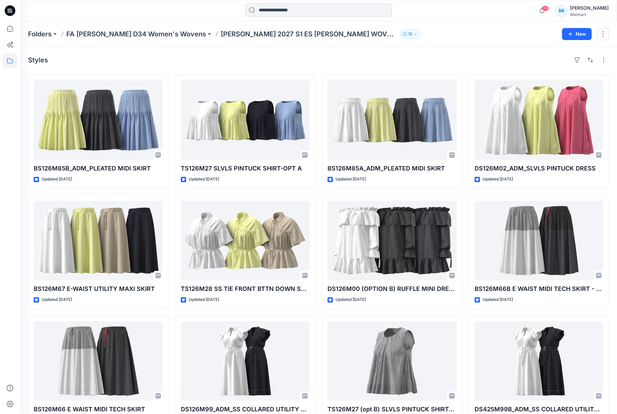
click at [318, 67] on div "Styles BS126M85B_ADM_PLEATED MIDI SKIRT Updated [DATE] BS126M67 E-WAIST UTILITY…" at bounding box center [318, 254] width 597 height 414
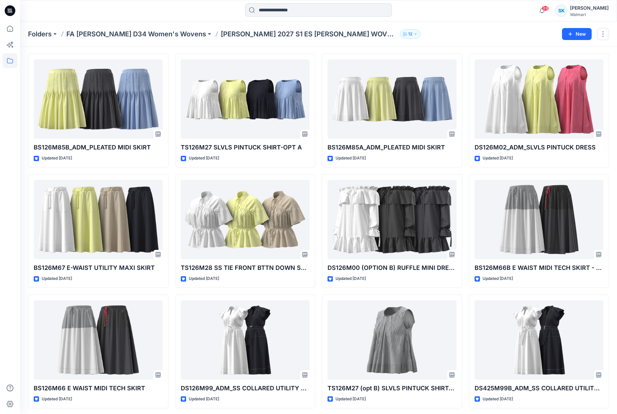
scroll to position [21, 0]
click at [318, 68] on div "BS126M85B_ADM_PLEATED MIDI SKIRT Updated [DATE] BS126M67 E-WAIST UTILITY MAXI S…" at bounding box center [318, 230] width 581 height 354
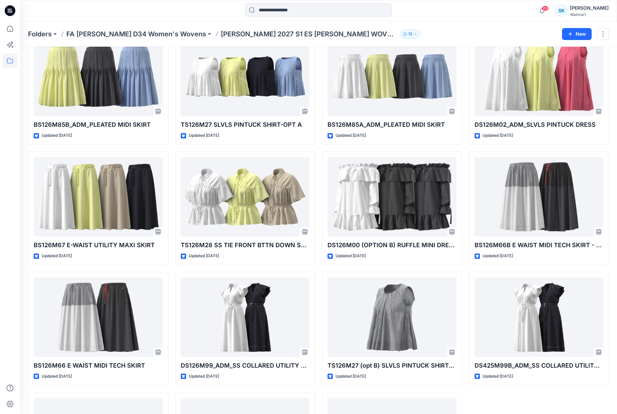
scroll to position [47, 0]
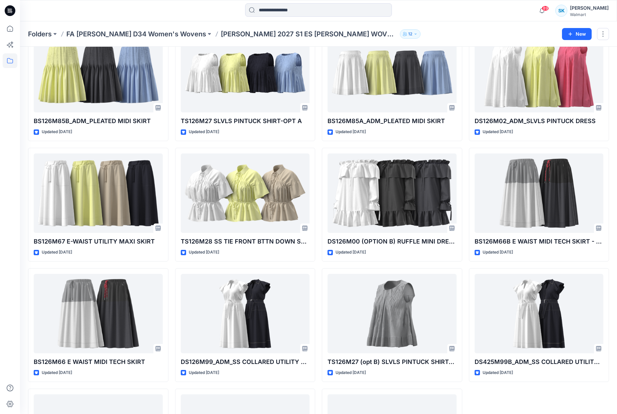
click at [318, 68] on div "BS126M85B_ADM_PLEATED MIDI SKIRT Updated [DATE] BS126M67 E-WAIST UTILITY MAXI S…" at bounding box center [318, 264] width 581 height 475
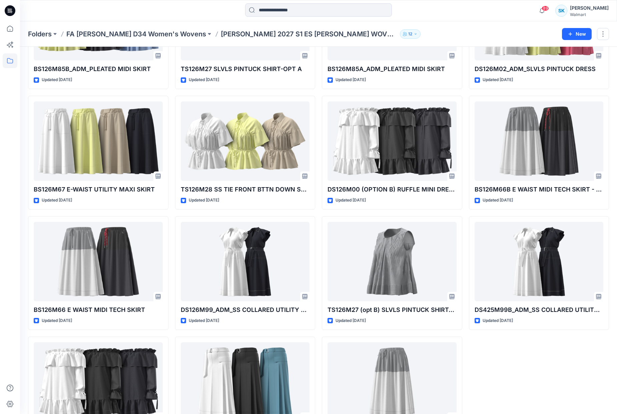
scroll to position [100, 0]
click at [318, 68] on div "BS126M85B_ADM_PLEATED MIDI SKIRT Updated [DATE] BS126M67 E-WAIST UTILITY MAXI S…" at bounding box center [318, 212] width 581 height 475
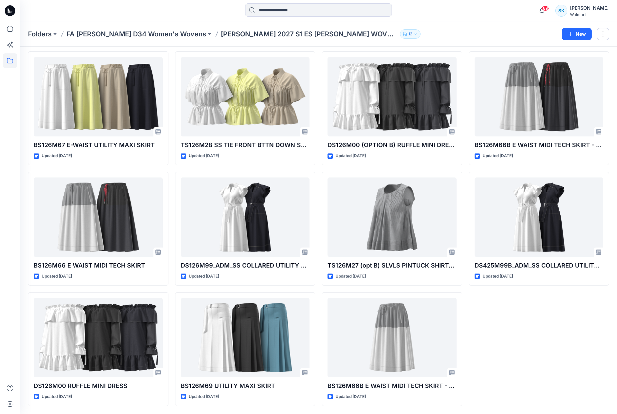
click at [318, 68] on div "BS126M85B_ADM_PLEATED MIDI SKIRT Updated [DATE] BS126M67 E-WAIST UTILITY MAXI S…" at bounding box center [318, 168] width 581 height 475
click at [318, 66] on div "BS126M85B_ADM_PLEATED MIDI SKIRT Updated [DATE] BS126M67 E-WAIST UTILITY MAXI S…" at bounding box center [318, 168] width 581 height 475
click at [516, 324] on div "DS126M02_ADM_SLVLS PINTUCK DRESS Updated [DATE] BS126M66B E WAIST MIDI TECH SKI…" at bounding box center [539, 168] width 140 height 475
click at [477, 316] on div "DS126M02_ADM_SLVLS PINTUCK DRESS Updated [DATE] BS126M66B E WAIST MIDI TECH SKI…" at bounding box center [539, 168] width 140 height 475
click at [464, 299] on div "BS126M85B_ADM_PLEATED MIDI SKIRT Updated [DATE] BS126M67 E-WAIST UTILITY MAXI S…" at bounding box center [318, 168] width 581 height 475
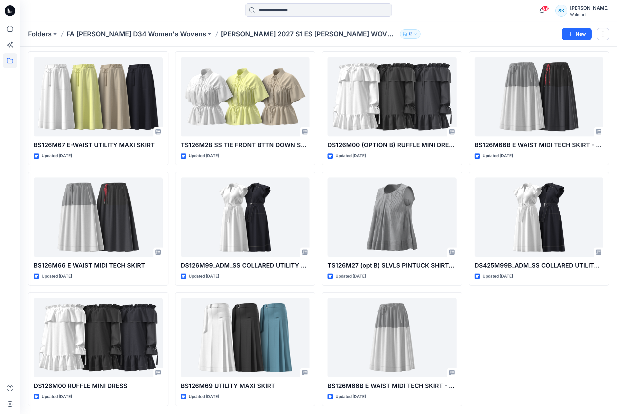
click at [464, 298] on div "BS126M85B_ADM_PLEATED MIDI SKIRT Updated [DATE] BS126M67 E-WAIST UTILITY MAXI S…" at bounding box center [318, 168] width 581 height 475
click at [465, 299] on div "BS126M85B_ADM_PLEATED MIDI SKIRT Updated [DATE] BS126M67 E-WAIST UTILITY MAXI S…" at bounding box center [318, 168] width 581 height 475
click at [469, 292] on div "DS126M02_ADM_SLVLS PINTUCK DRESS Updated [DATE] BS126M66B E WAIST MIDI TECH SKI…" at bounding box center [539, 168] width 140 height 475
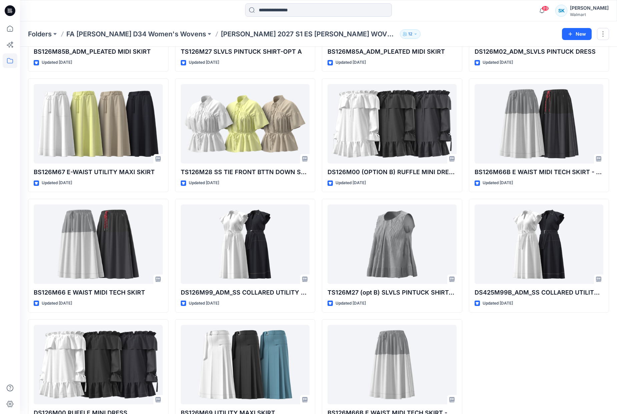
scroll to position [84, 0]
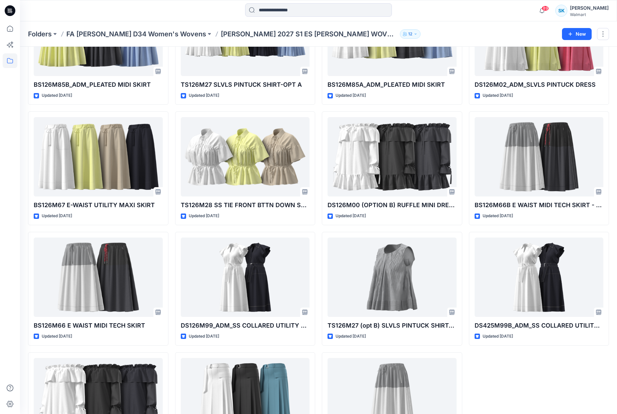
click at [463, 282] on div "BS126M85B_ADM_PLEATED MIDI SKIRT Updated [DATE] BS126M67 E-WAIST UTILITY MAXI S…" at bounding box center [318, 228] width 581 height 475
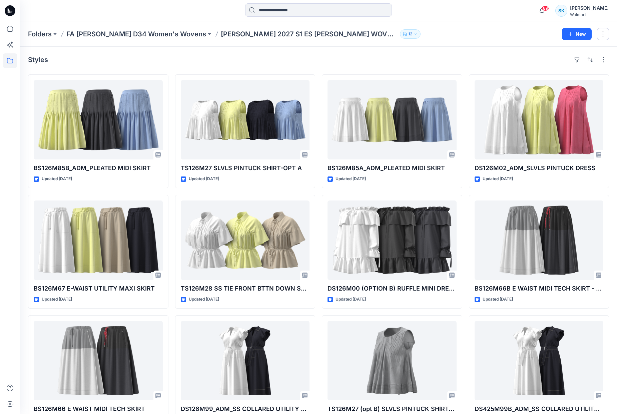
scroll to position [0, 0]
click at [466, 282] on div "BS126M85B_ADM_PLEATED MIDI SKIRT Updated [DATE] BS126M67 E-WAIST UTILITY MAXI S…" at bounding box center [318, 312] width 581 height 475
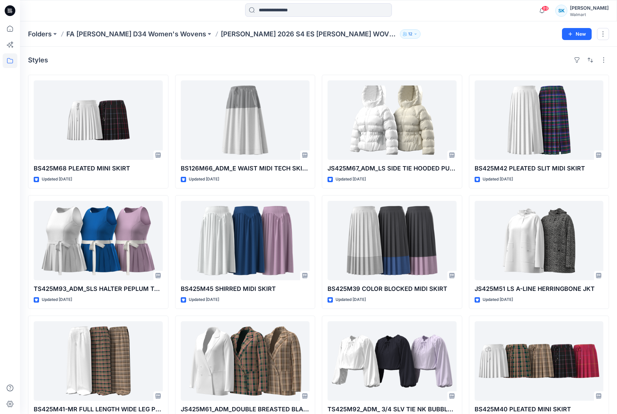
click at [317, 148] on div "BS425M68 PLEATED MINI SKIRT Updated [DATE] TS425M93_ADM_SLS HALTER PEPLUM TOP U…" at bounding box center [318, 252] width 581 height 354
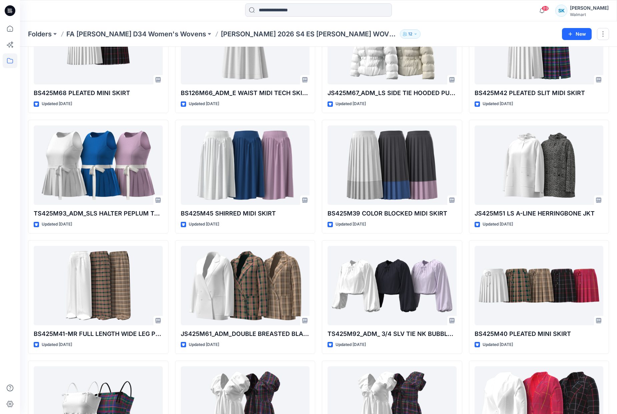
scroll to position [231, 0]
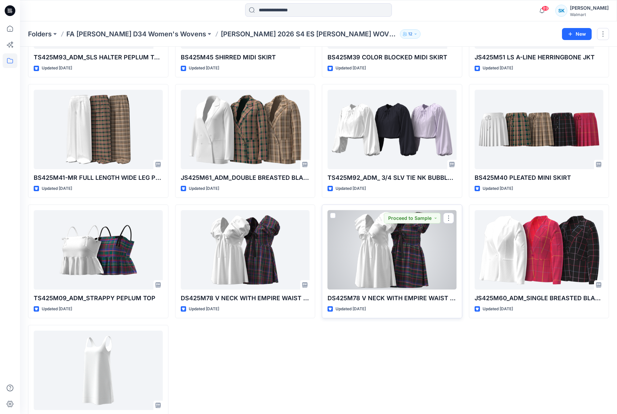
click at [394, 268] on div at bounding box center [391, 249] width 129 height 79
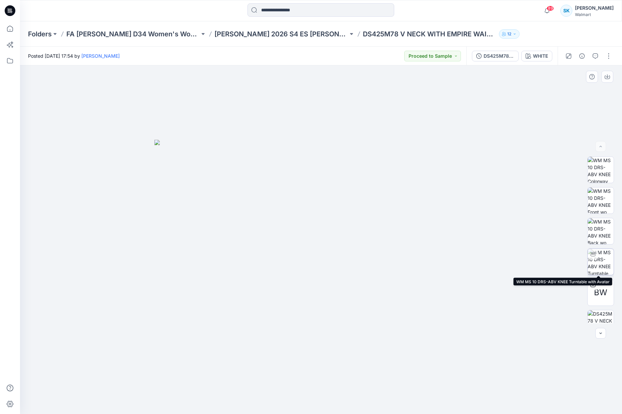
click at [595, 260] on img at bounding box center [600, 262] width 26 height 26
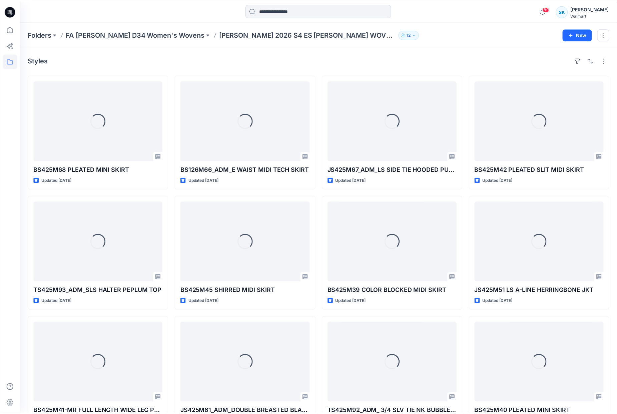
scroll to position [231, 0]
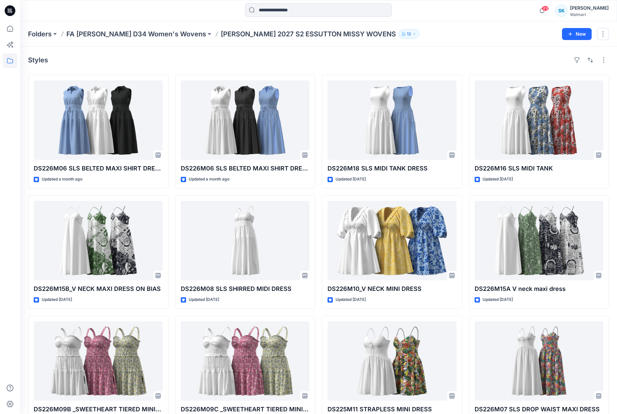
click at [408, 59] on div "Styles" at bounding box center [318, 60] width 581 height 11
click at [417, 64] on div "Styles" at bounding box center [318, 60] width 581 height 11
click at [422, 62] on div "Styles" at bounding box center [318, 60] width 581 height 11
click at [122, 34] on p "FA [PERSON_NAME] D34 Women's Wovens" at bounding box center [136, 33] width 140 height 9
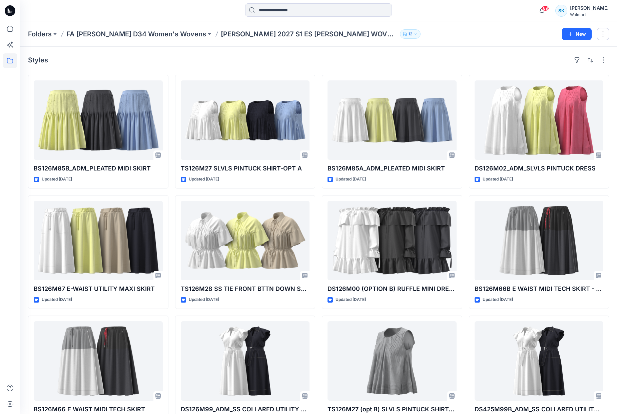
click at [465, 193] on div "BS126M85B_ADM_PLEATED MIDI SKIRT Updated [DATE] BS126M67 E-WAIST UTILITY MAXI S…" at bounding box center [318, 252] width 581 height 354
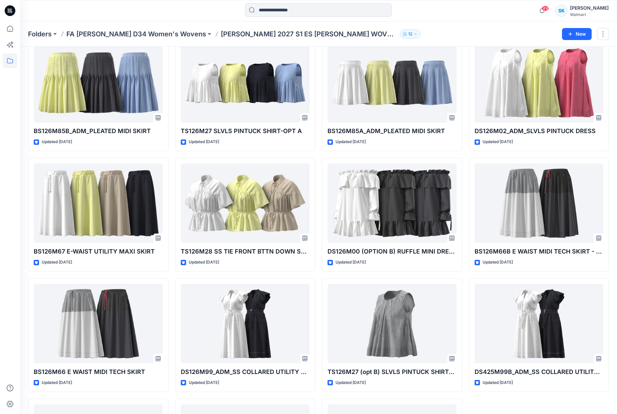
scroll to position [83, 0]
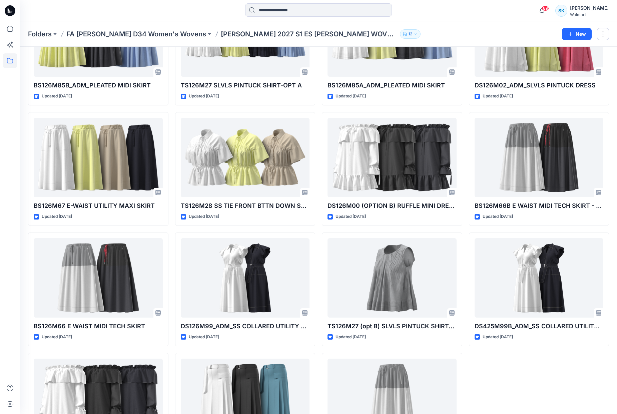
click at [466, 194] on div "BS126M85B_ADM_PLEATED MIDI SKIRT Updated [DATE] BS126M67 E-WAIST UTILITY MAXI S…" at bounding box center [318, 229] width 581 height 475
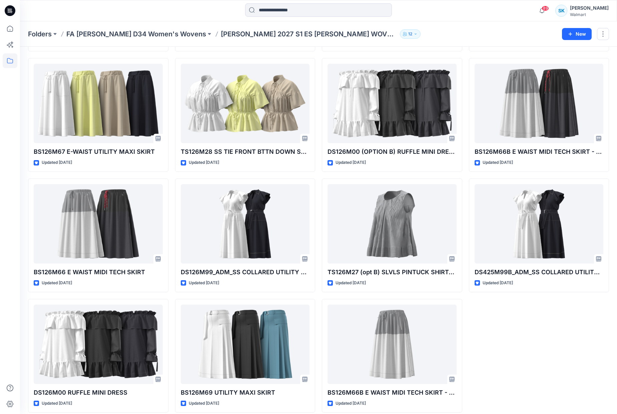
scroll to position [144, 0]
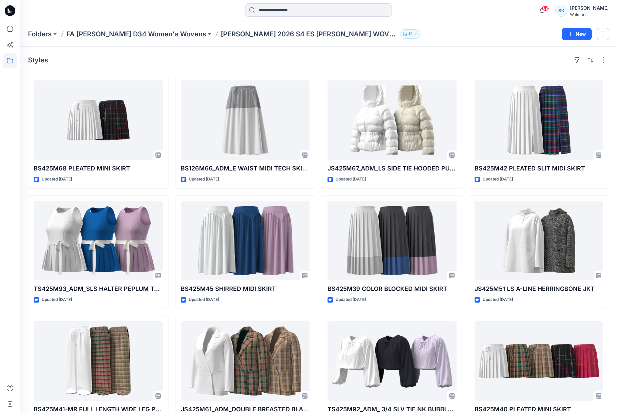
click at [418, 58] on div "Styles" at bounding box center [318, 60] width 581 height 11
click at [418, 57] on div "Styles" at bounding box center [318, 60] width 581 height 11
click at [419, 57] on div "Styles" at bounding box center [318, 60] width 581 height 11
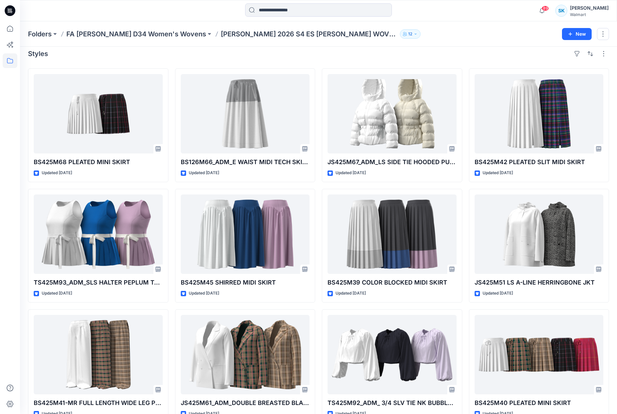
click at [419, 57] on div "Styles" at bounding box center [318, 53] width 581 height 11
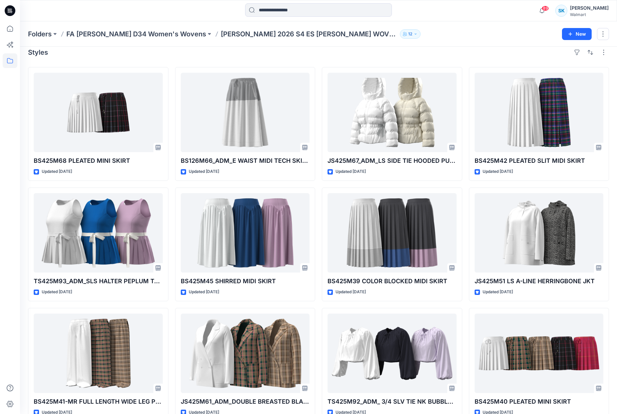
click at [419, 57] on div "Styles" at bounding box center [318, 52] width 581 height 11
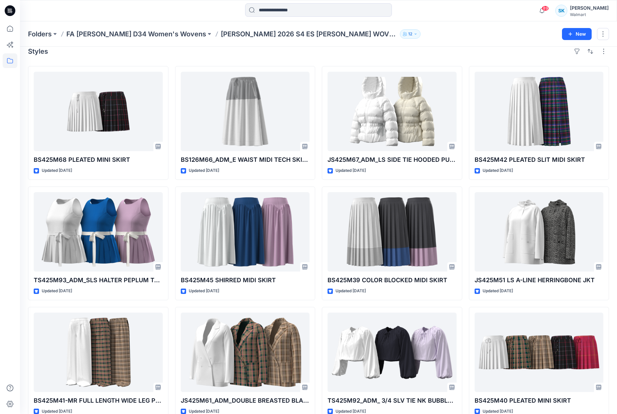
scroll to position [9, 0]
click at [419, 57] on div "Styles BS425M68 PLEATED MINI SKIRT Updated [DATE] TS425M93_ADM_SLS HALTER PEPLU…" at bounding box center [318, 245] width 597 height 414
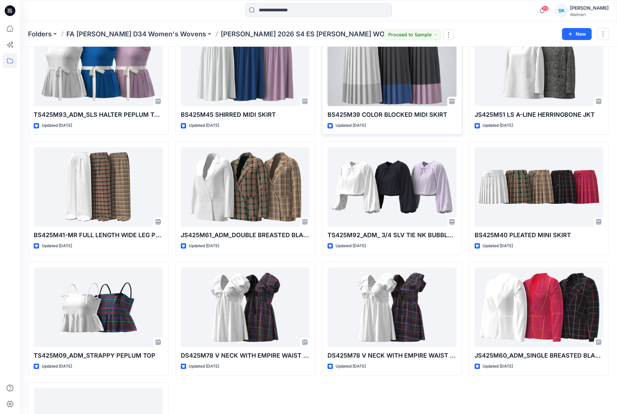
scroll to position [230, 0]
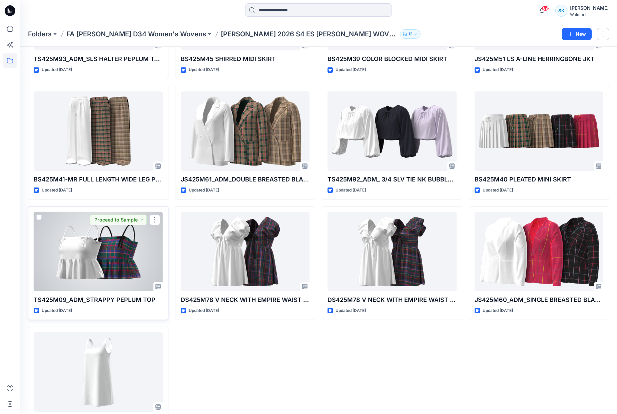
click at [112, 245] on div at bounding box center [98, 251] width 129 height 79
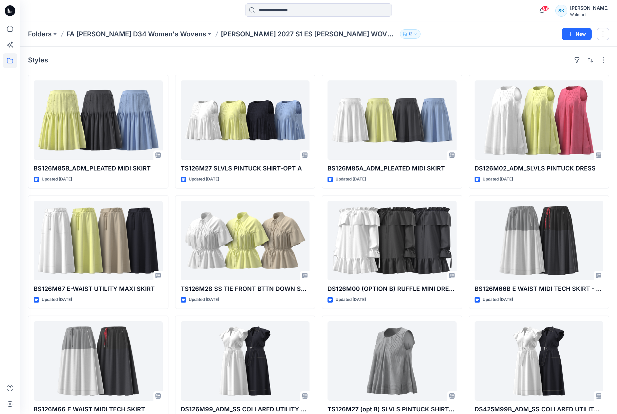
click at [316, 60] on div "Styles" at bounding box center [318, 60] width 581 height 11
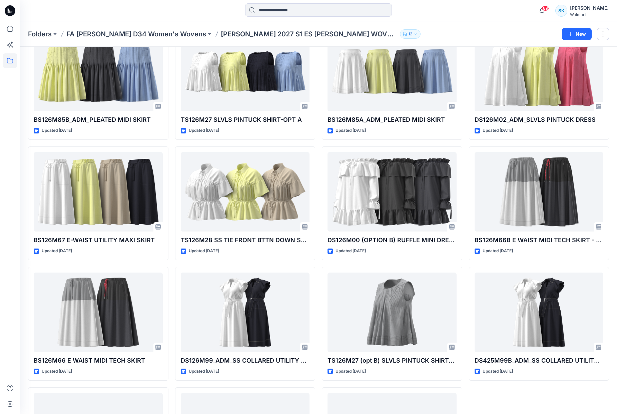
scroll to position [144, 0]
